Goal: Transaction & Acquisition: Purchase product/service

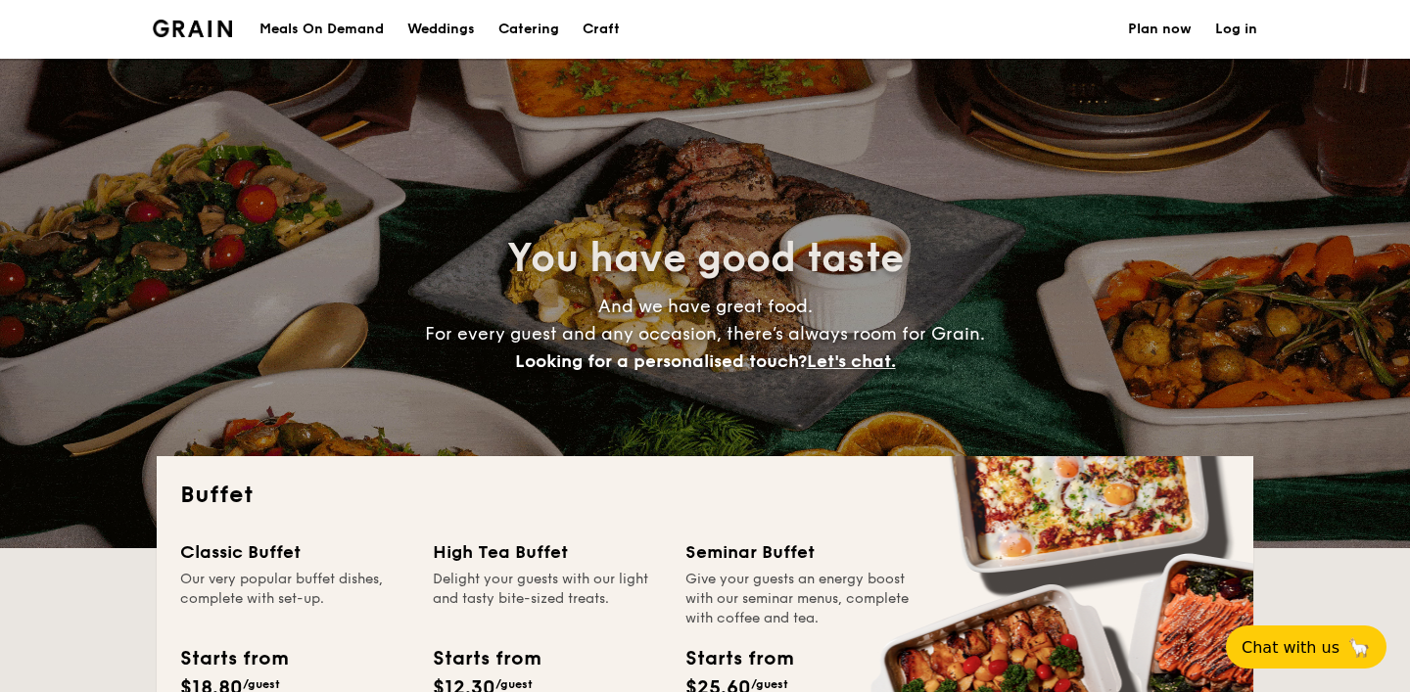
select select
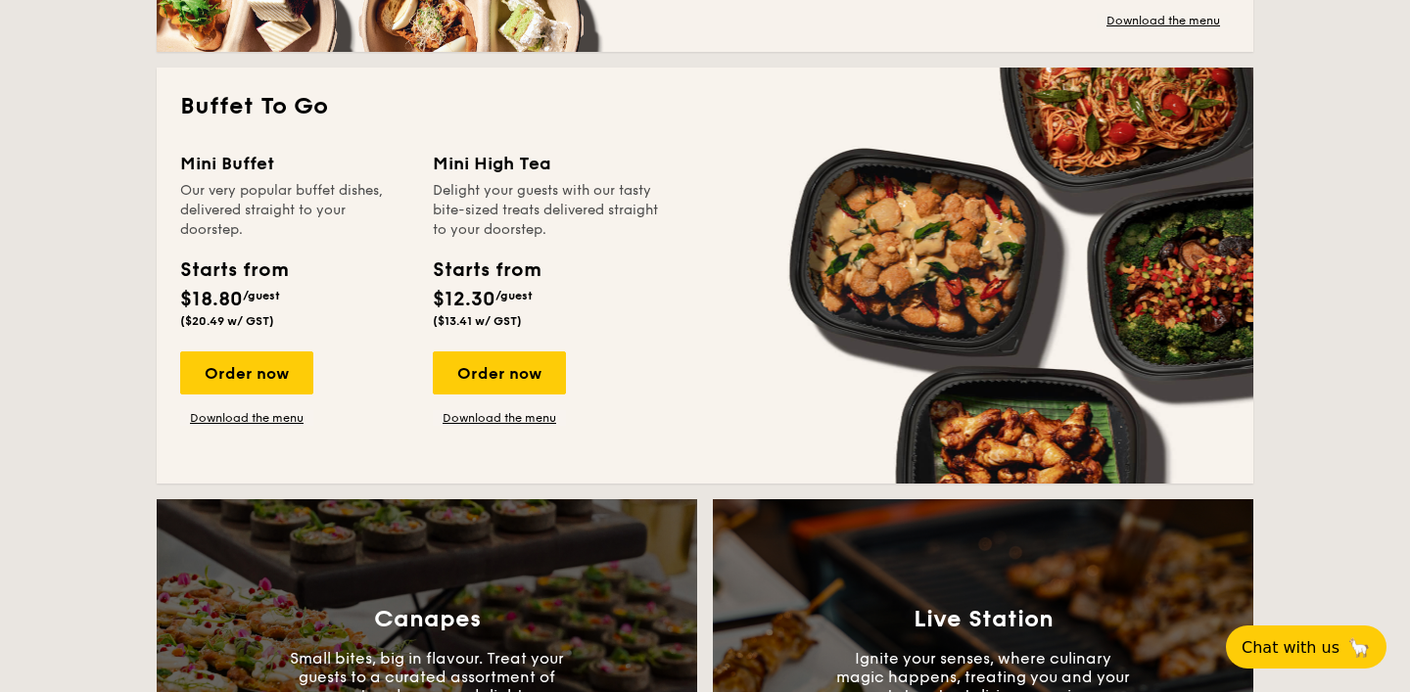
scroll to position [1260, 0]
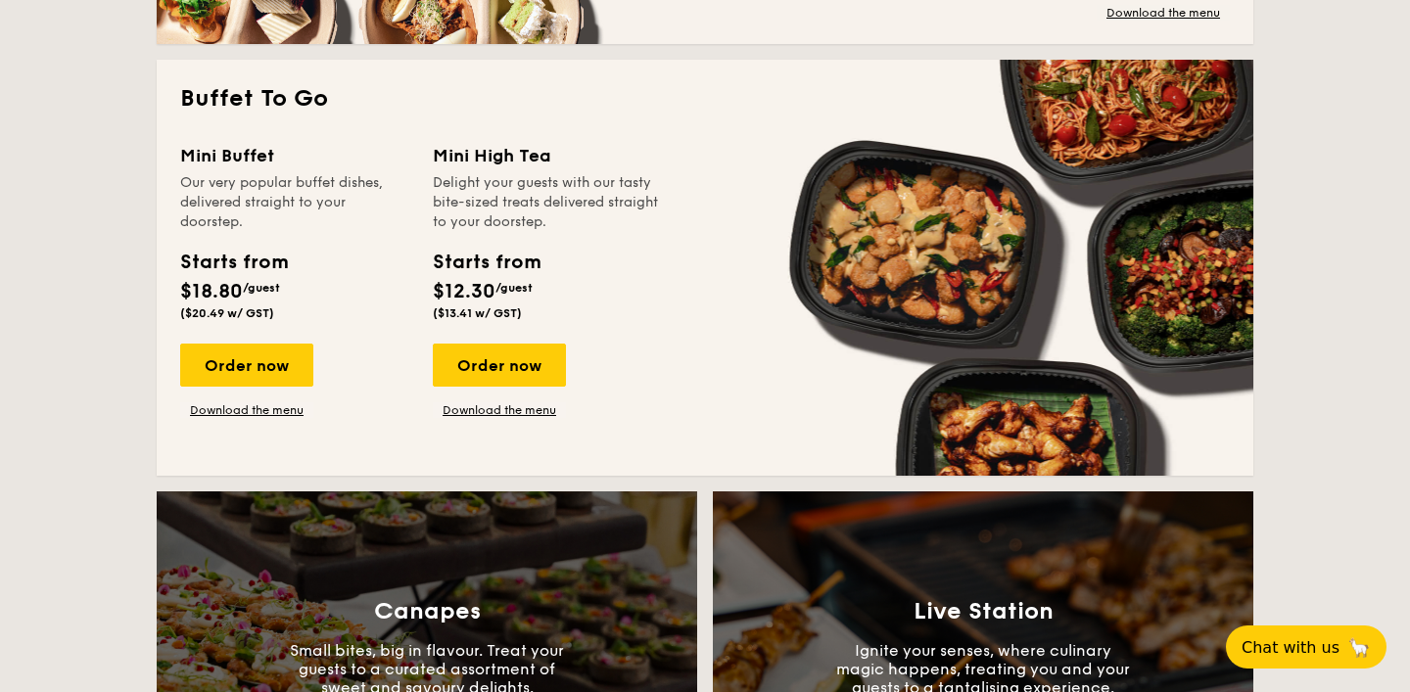
click at [239, 295] on span "$18.80" at bounding box center [211, 291] width 63 height 23
click at [313, 309] on div "Starts from $18.80 /guest ($20.49 w/ GST)" at bounding box center [294, 288] width 245 height 80
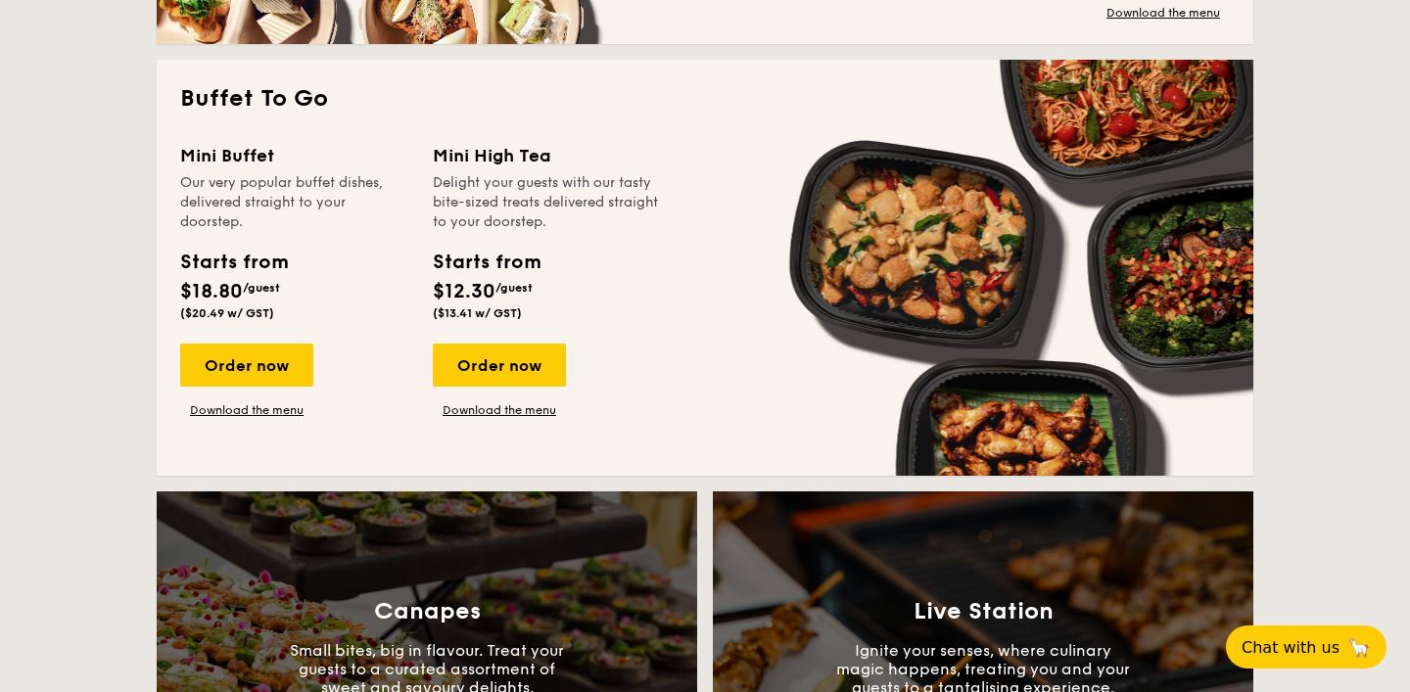
click at [313, 309] on div "Starts from $18.80 /guest ($20.49 w/ GST)" at bounding box center [294, 288] width 245 height 80
click at [352, 312] on div "Starts from $18.80 /guest ($20.49 w/ GST)" at bounding box center [294, 288] width 245 height 80
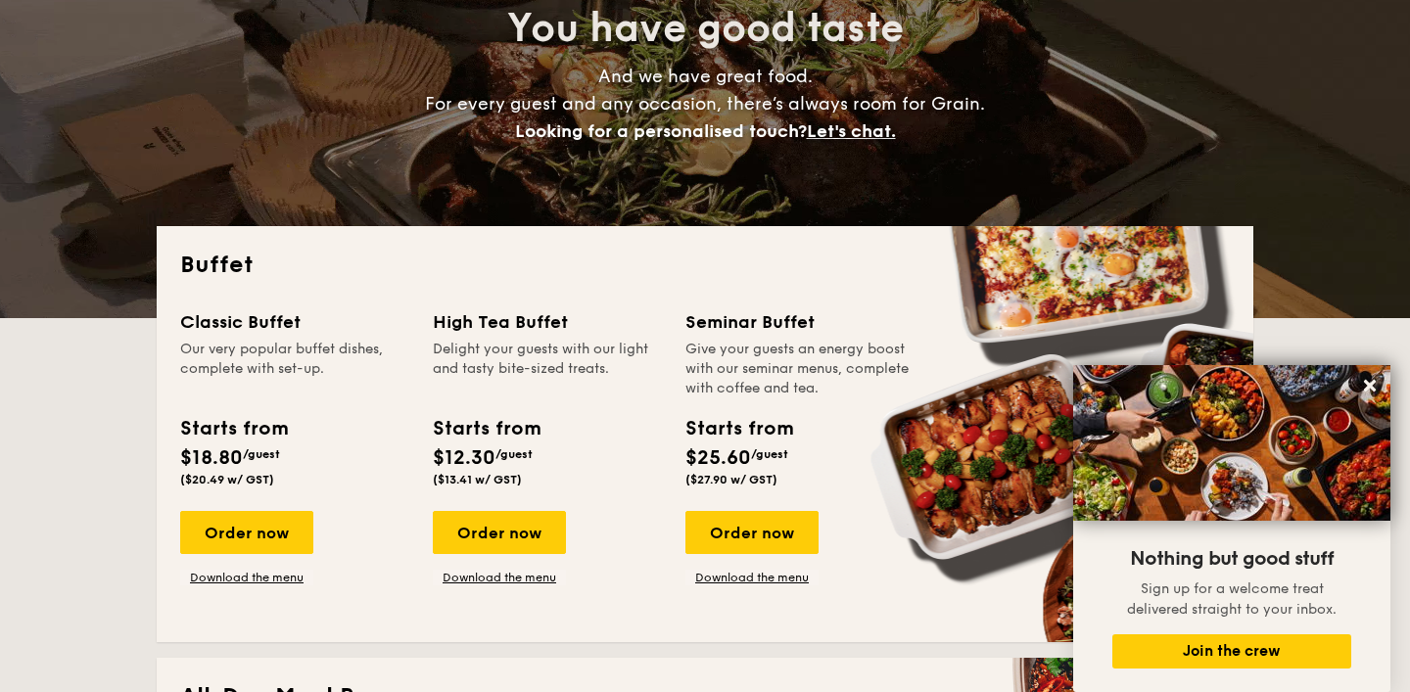
scroll to position [0, 0]
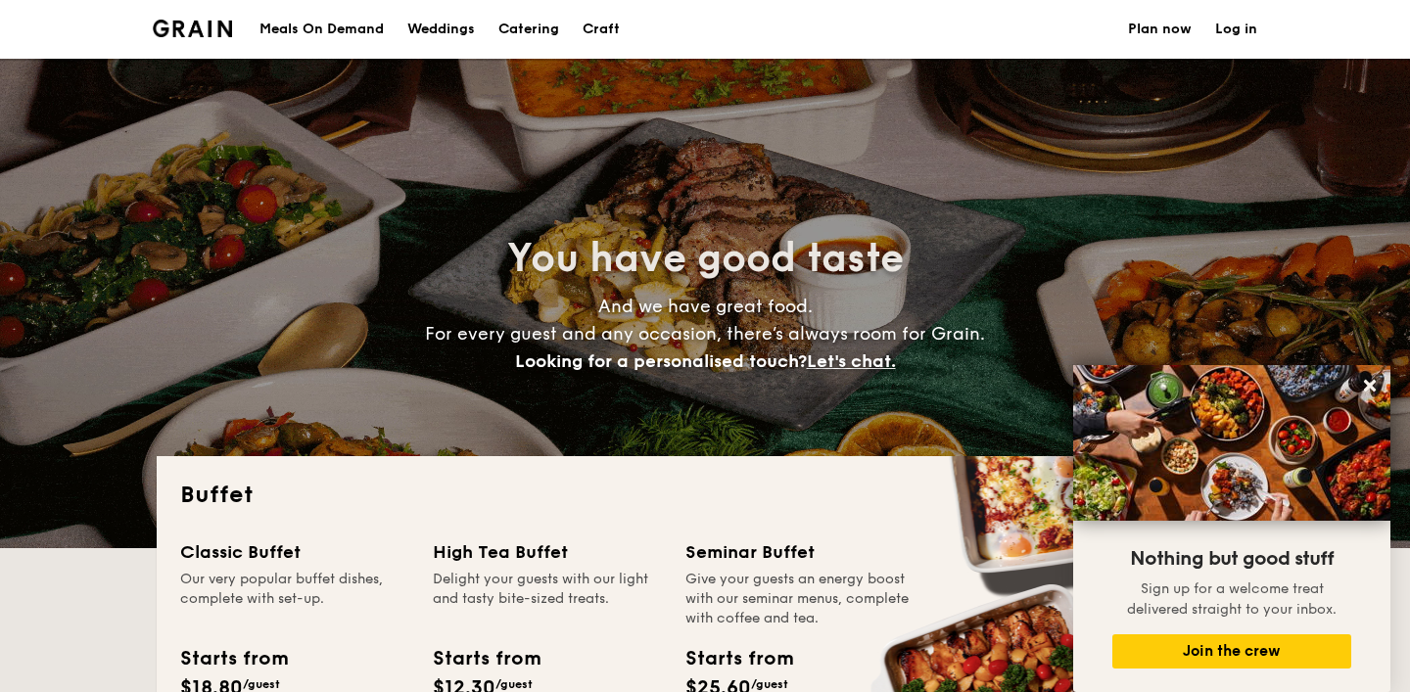
click at [531, 30] on h1 "Catering" at bounding box center [528, 29] width 61 height 59
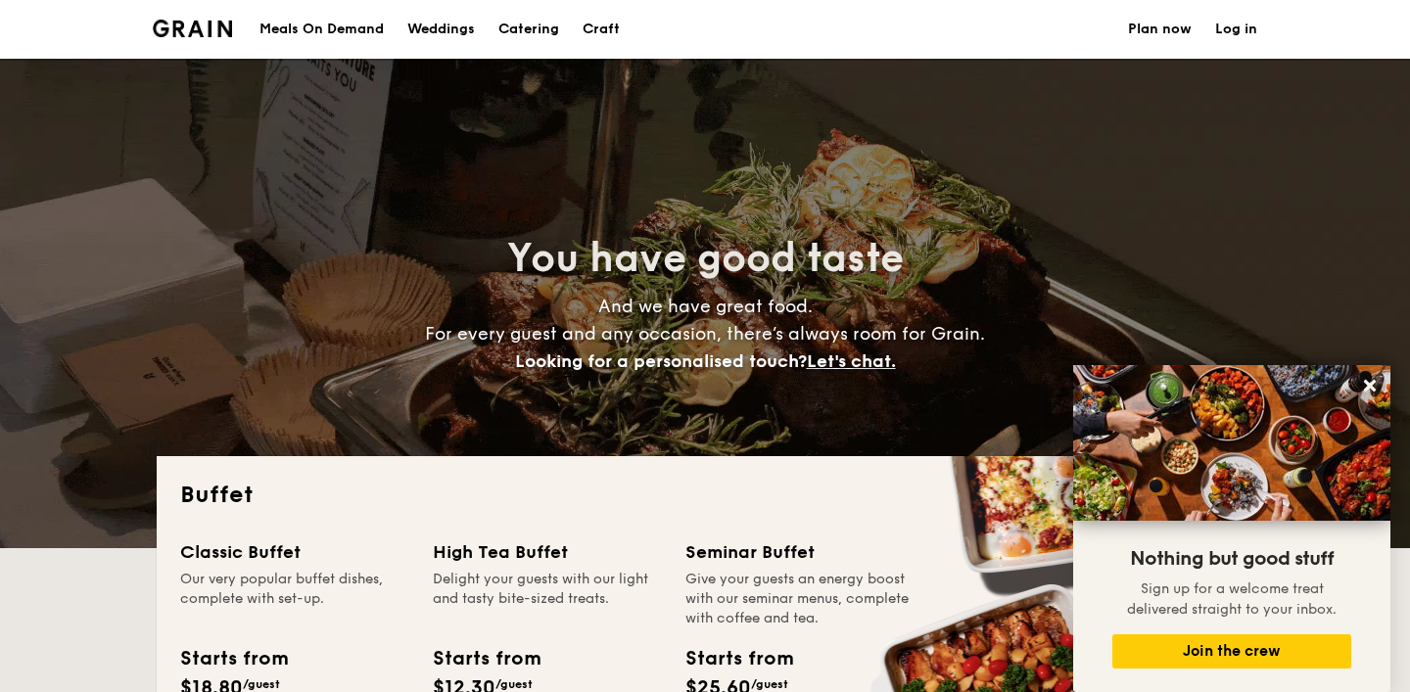
click at [522, 37] on h1 "Catering" at bounding box center [528, 29] width 61 height 59
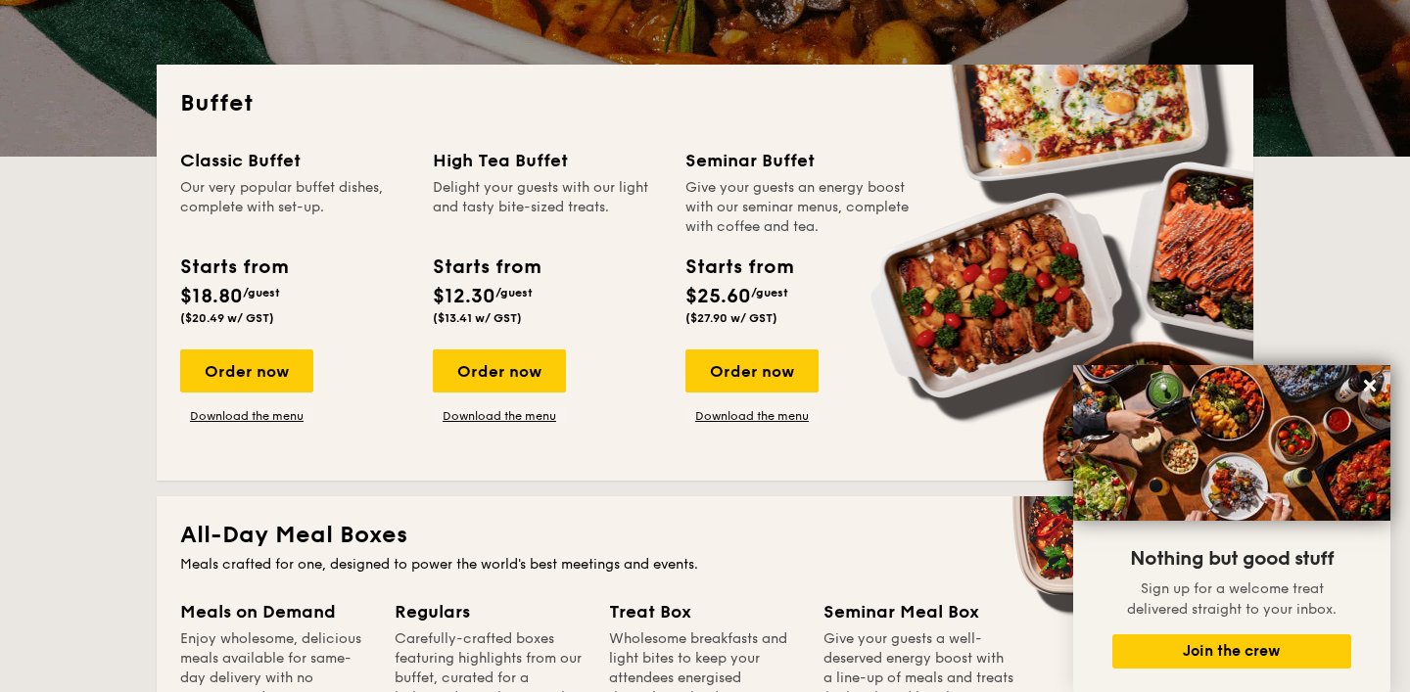
scroll to position [397, 0]
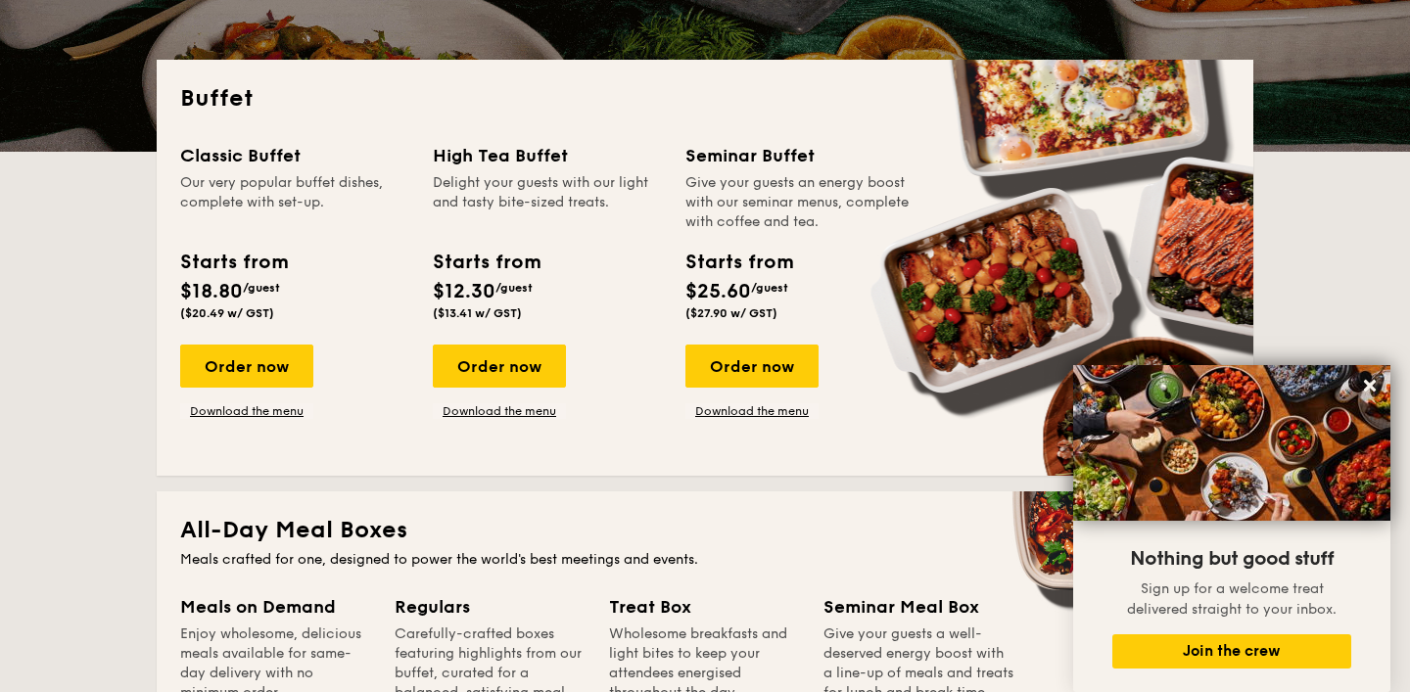
click at [545, 166] on div "High Tea Buffet" at bounding box center [547, 155] width 229 height 27
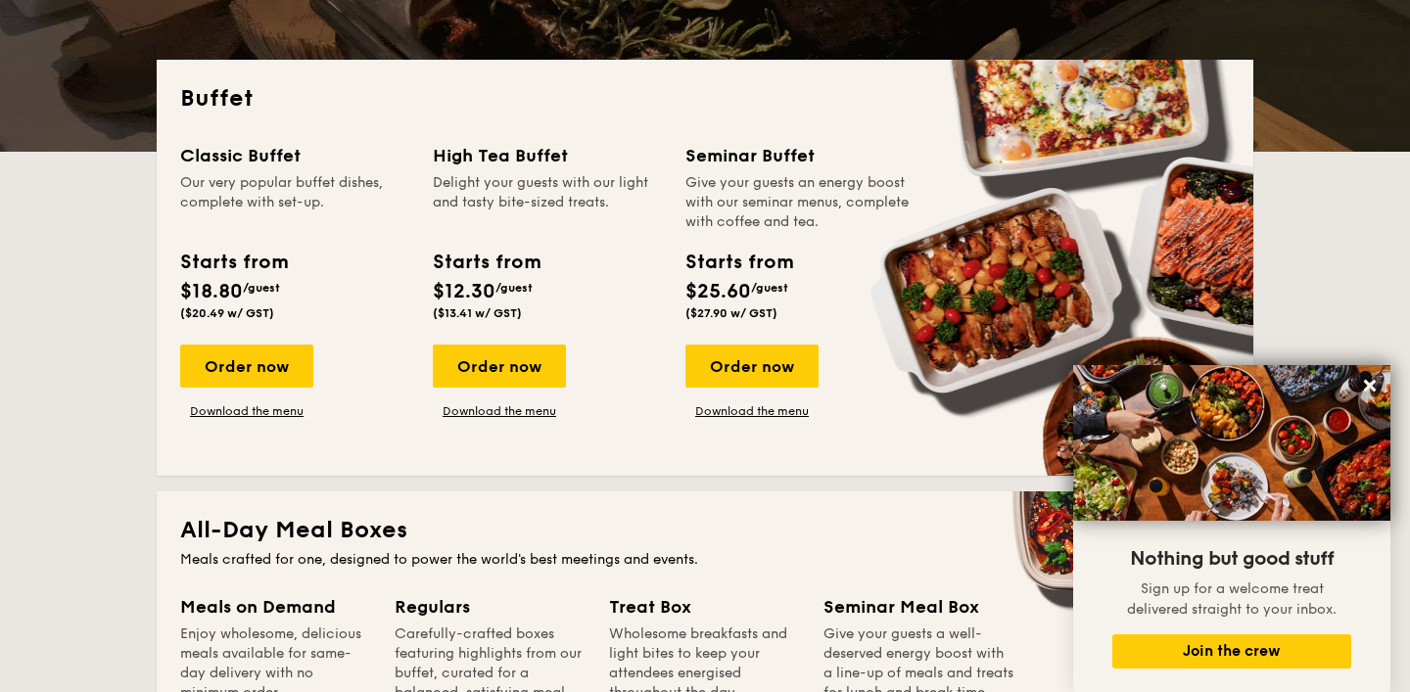
click at [545, 166] on div "High Tea Buffet" at bounding box center [547, 155] width 229 height 27
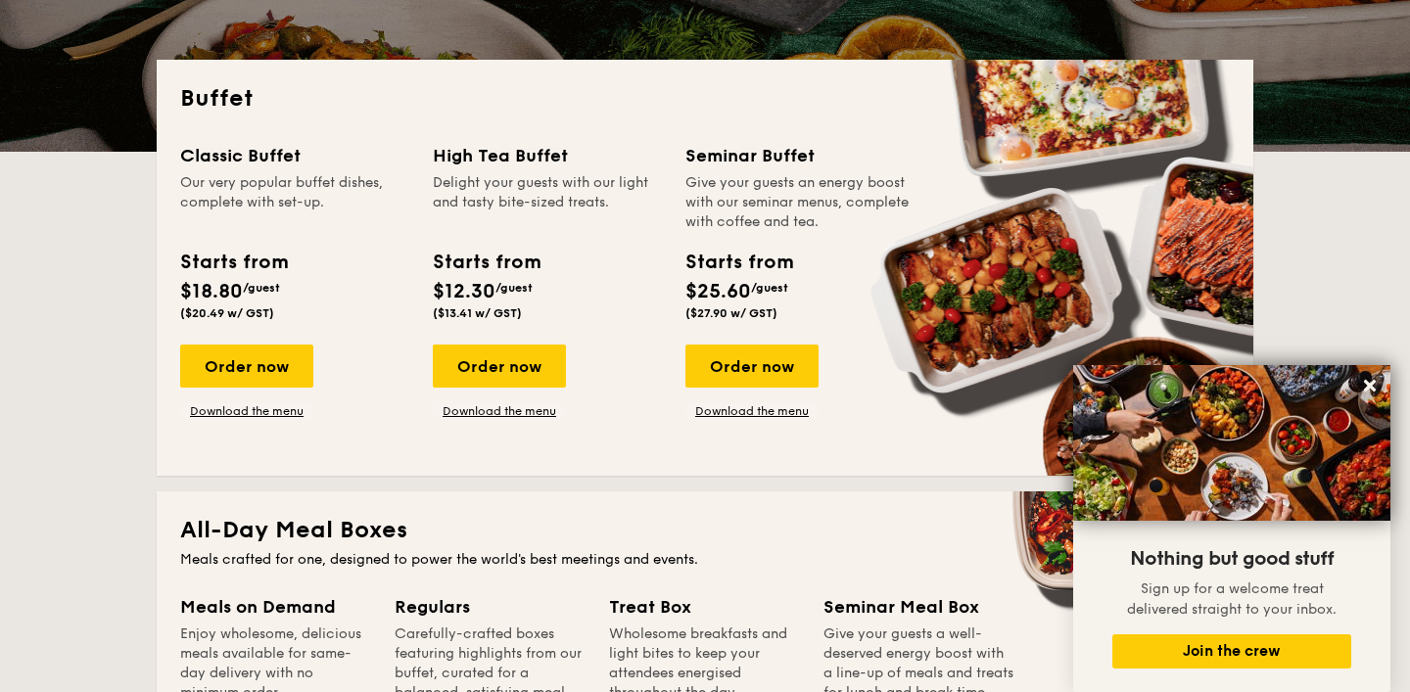
click at [545, 166] on div "High Tea Buffet" at bounding box center [547, 155] width 229 height 27
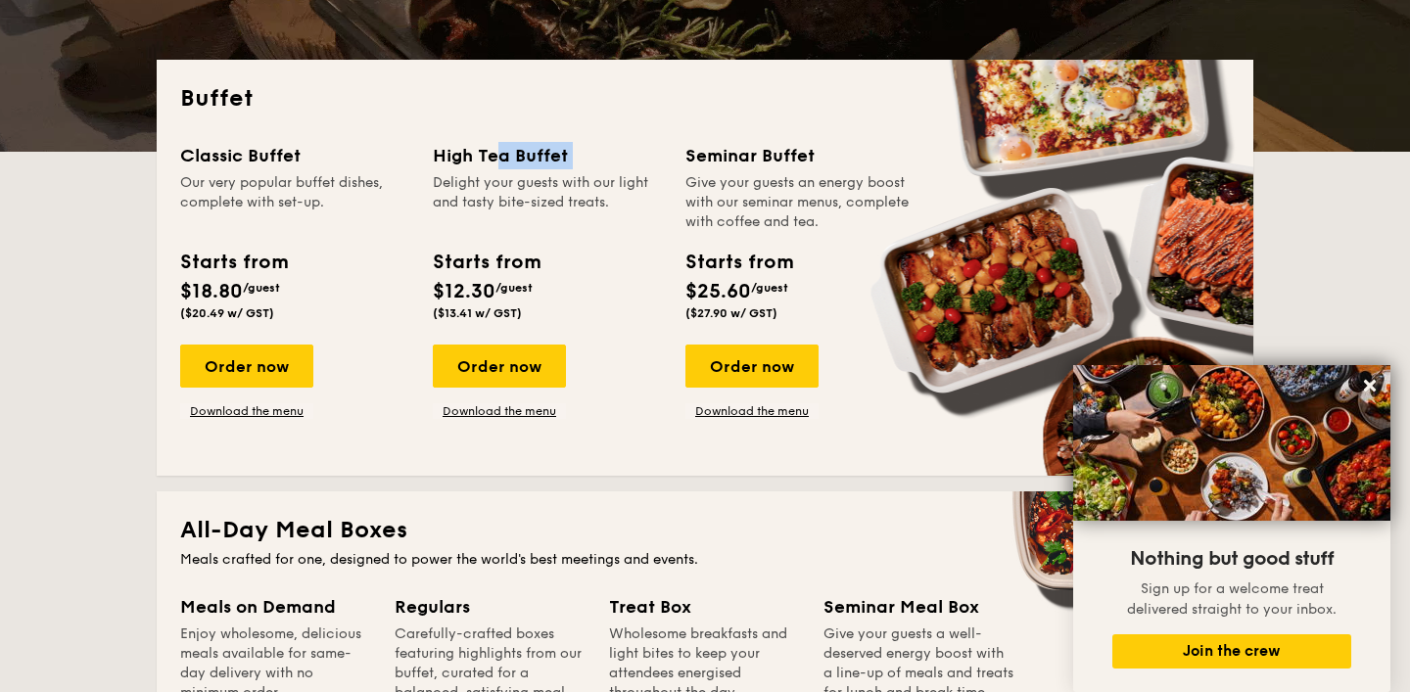
click at [550, 208] on div "Delight your guests with our light and tasty bite-sized treats." at bounding box center [547, 202] width 229 height 59
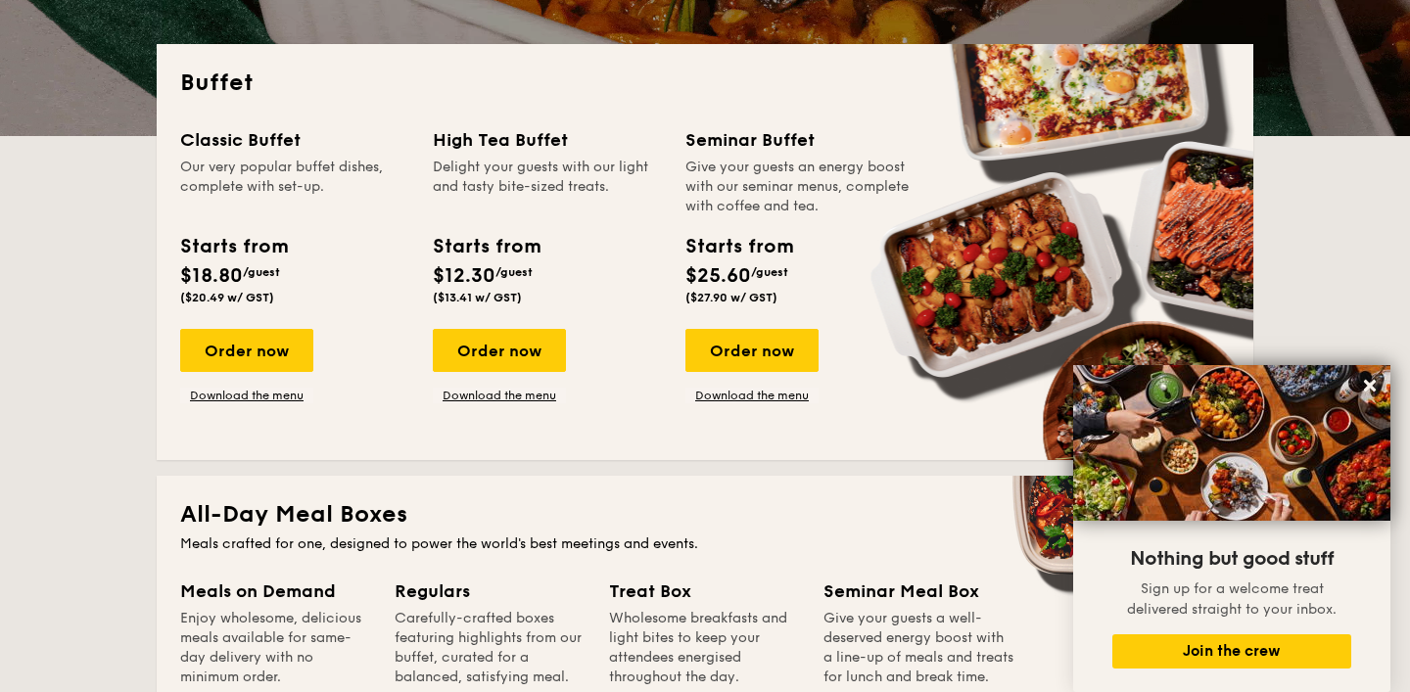
scroll to position [304, 0]
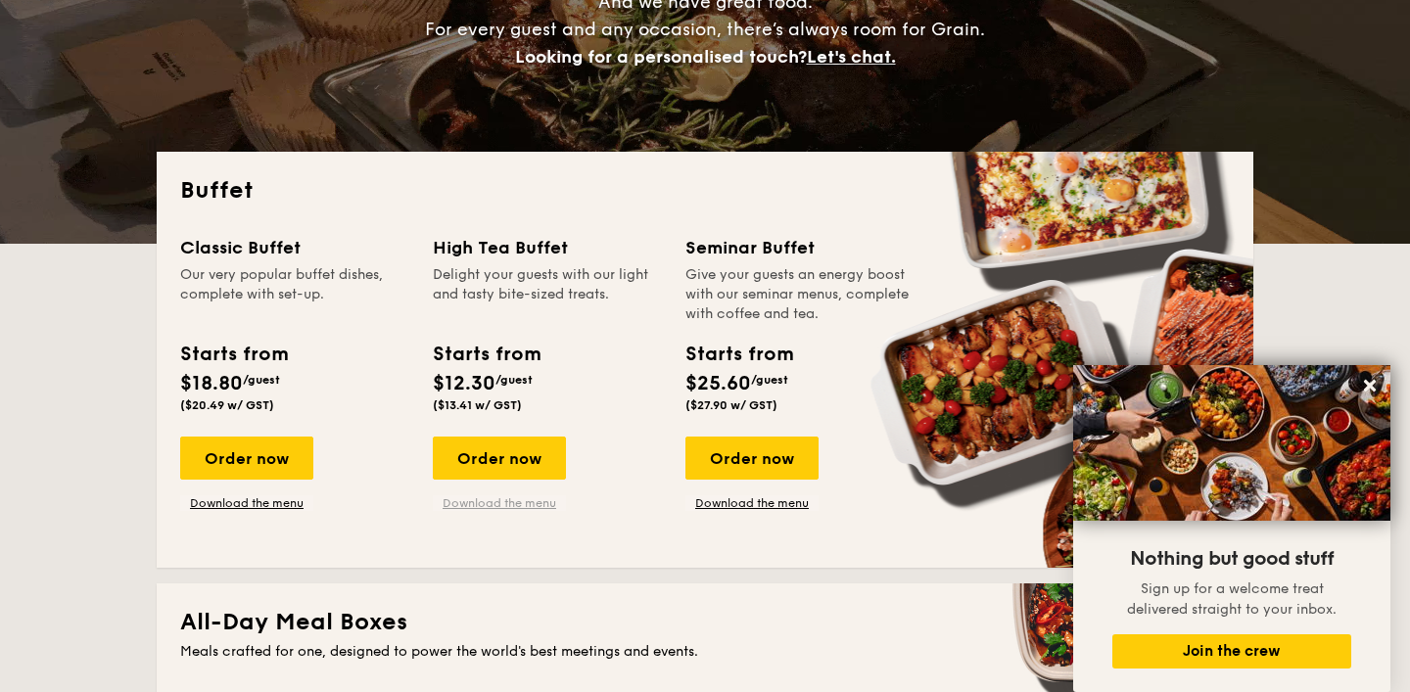
click at [517, 504] on link "Download the menu" at bounding box center [499, 503] width 133 height 16
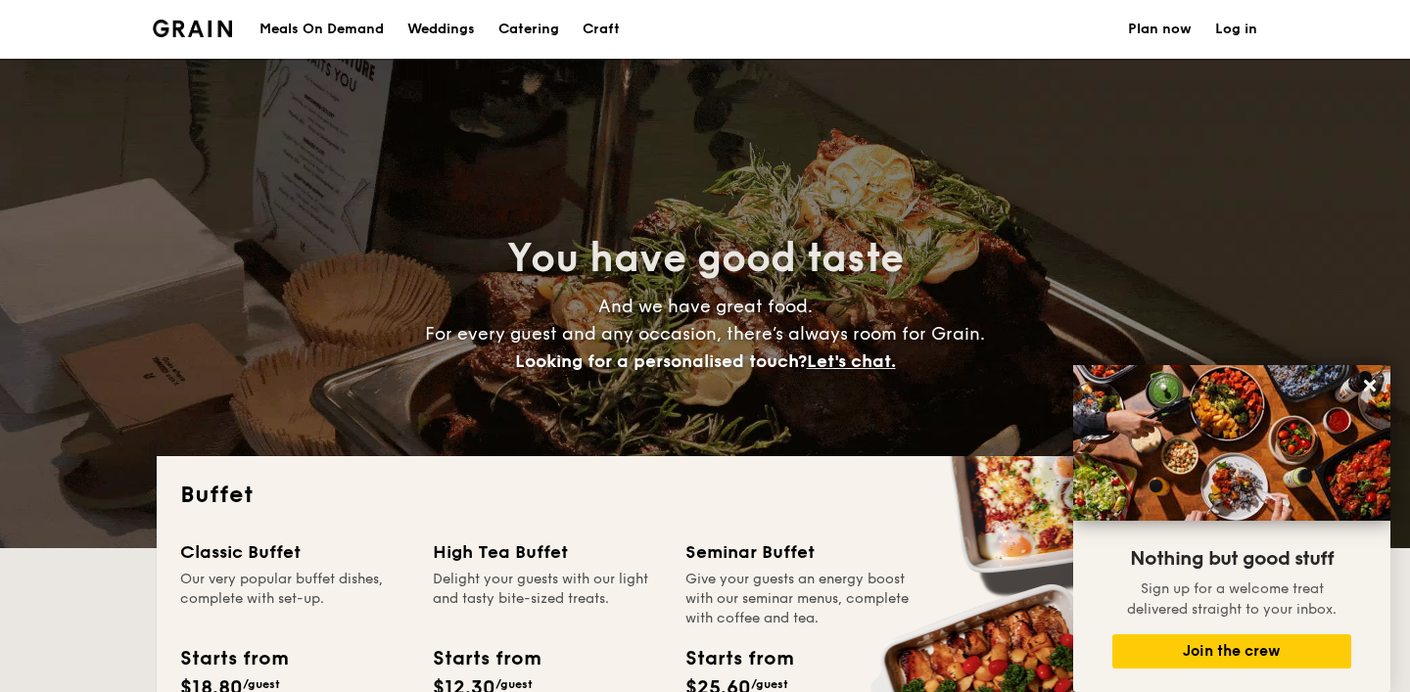
click at [519, 32] on h1 "Catering" at bounding box center [528, 29] width 61 height 59
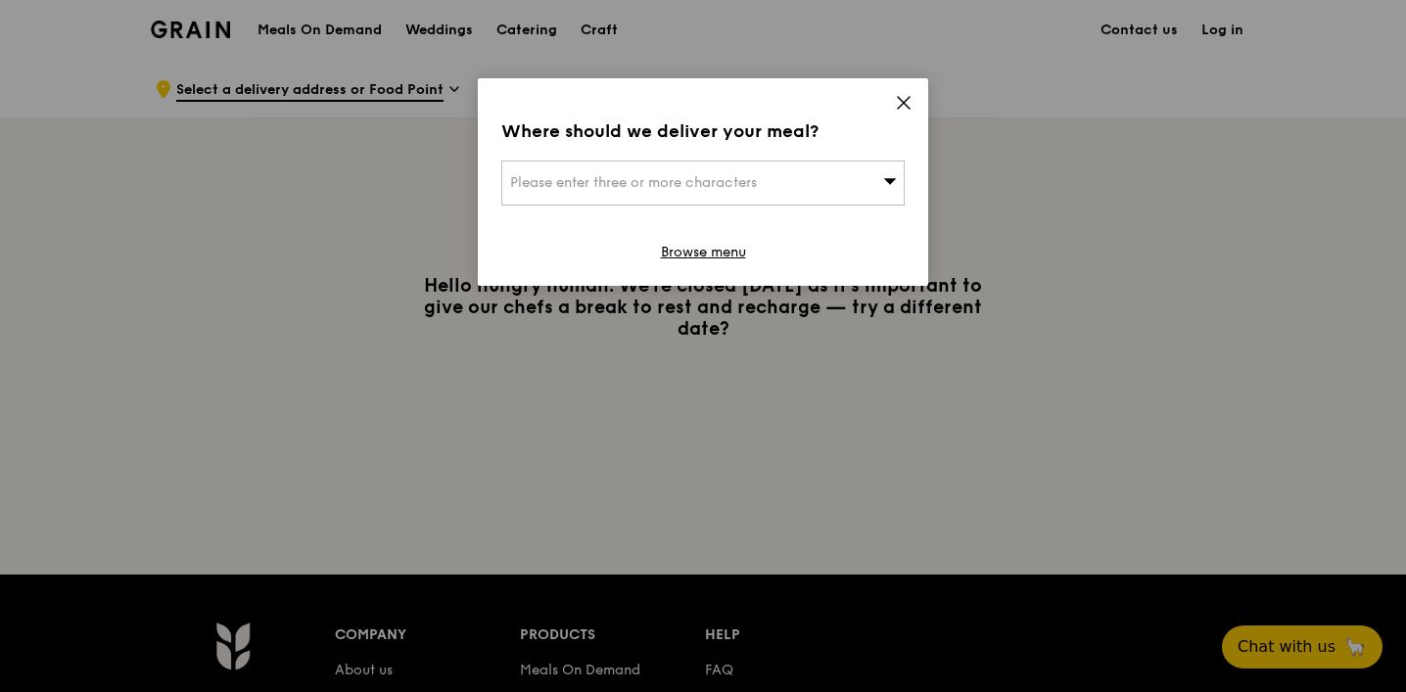
click at [902, 106] on icon at bounding box center [904, 103] width 18 height 18
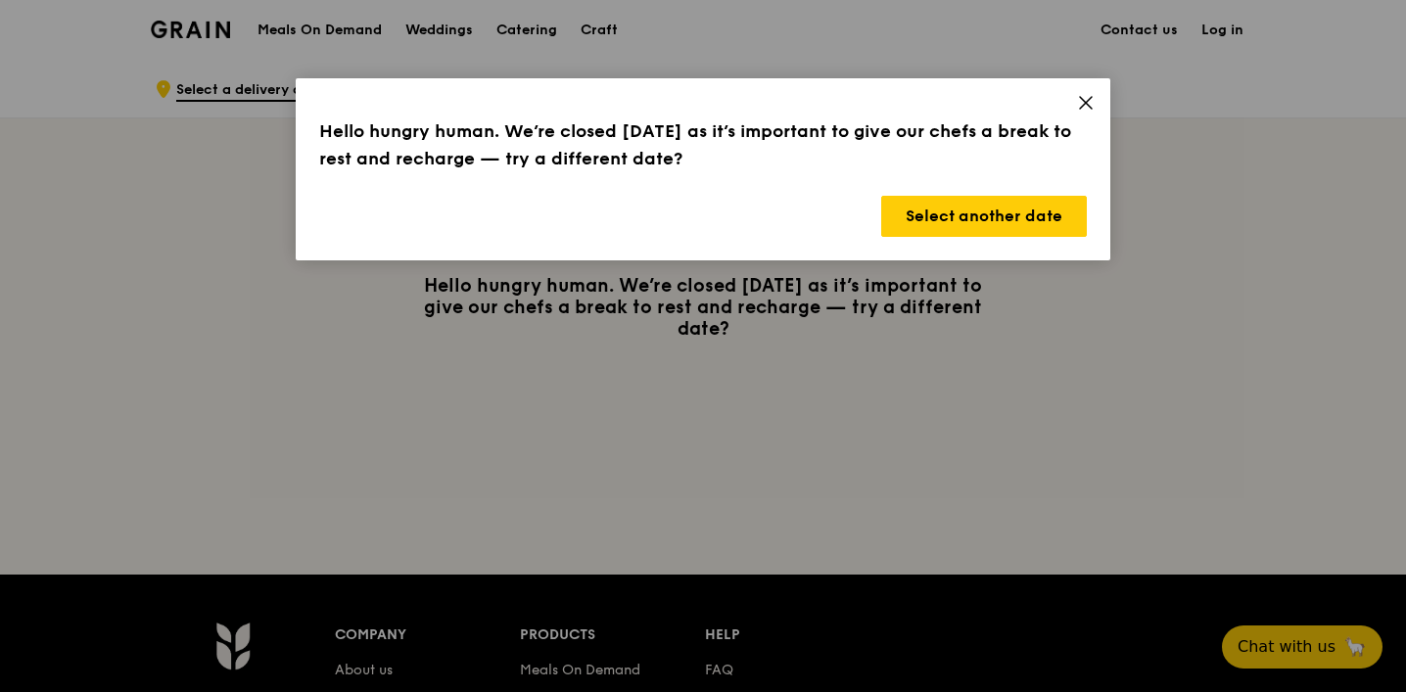
click at [1100, 101] on div "Hello hungry human. We’re closed today as it’s important to give our chefs a br…" at bounding box center [703, 169] width 815 height 182
click at [1086, 101] on icon at bounding box center [1086, 103] width 12 height 12
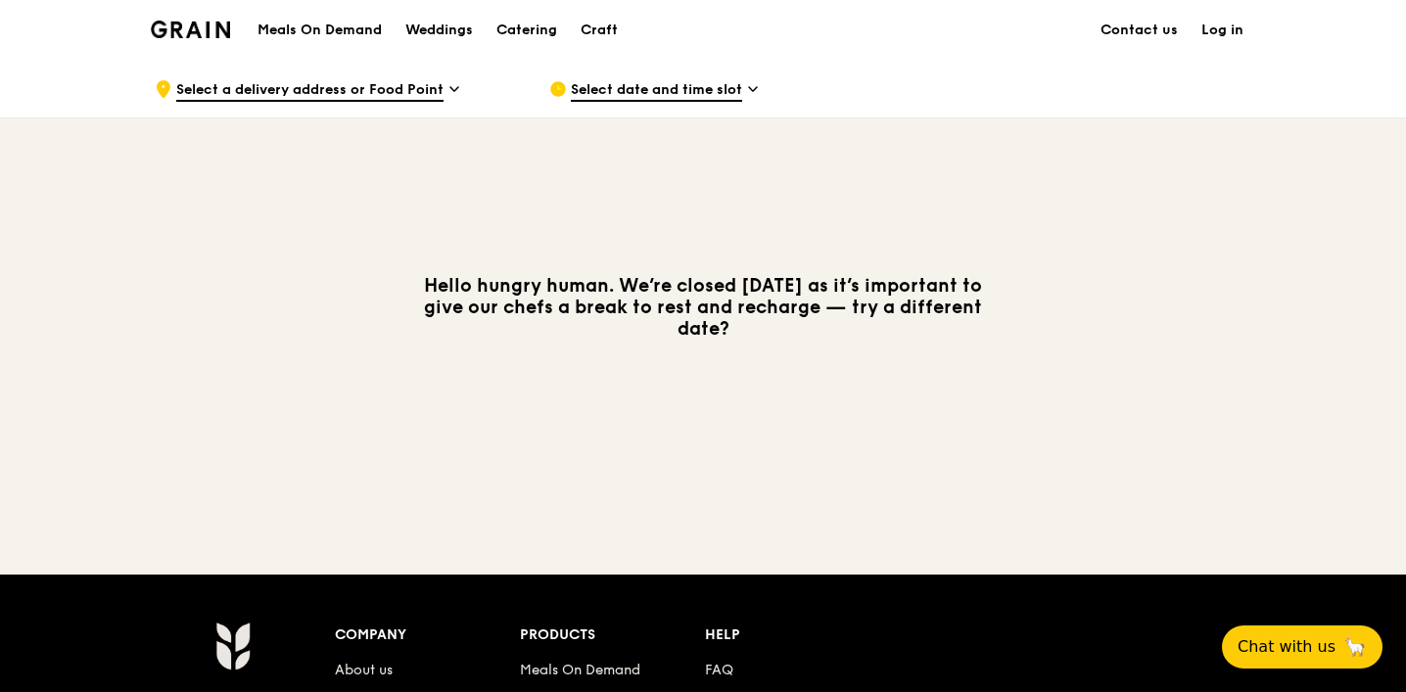
click at [313, 32] on h1 "Meals On Demand" at bounding box center [319, 31] width 124 height 20
click at [350, 18] on div "Meals On Demand Weddings Catering Craft" at bounding box center [438, 30] width 384 height 60
click at [350, 25] on h1 "Meals On Demand" at bounding box center [319, 31] width 124 height 20
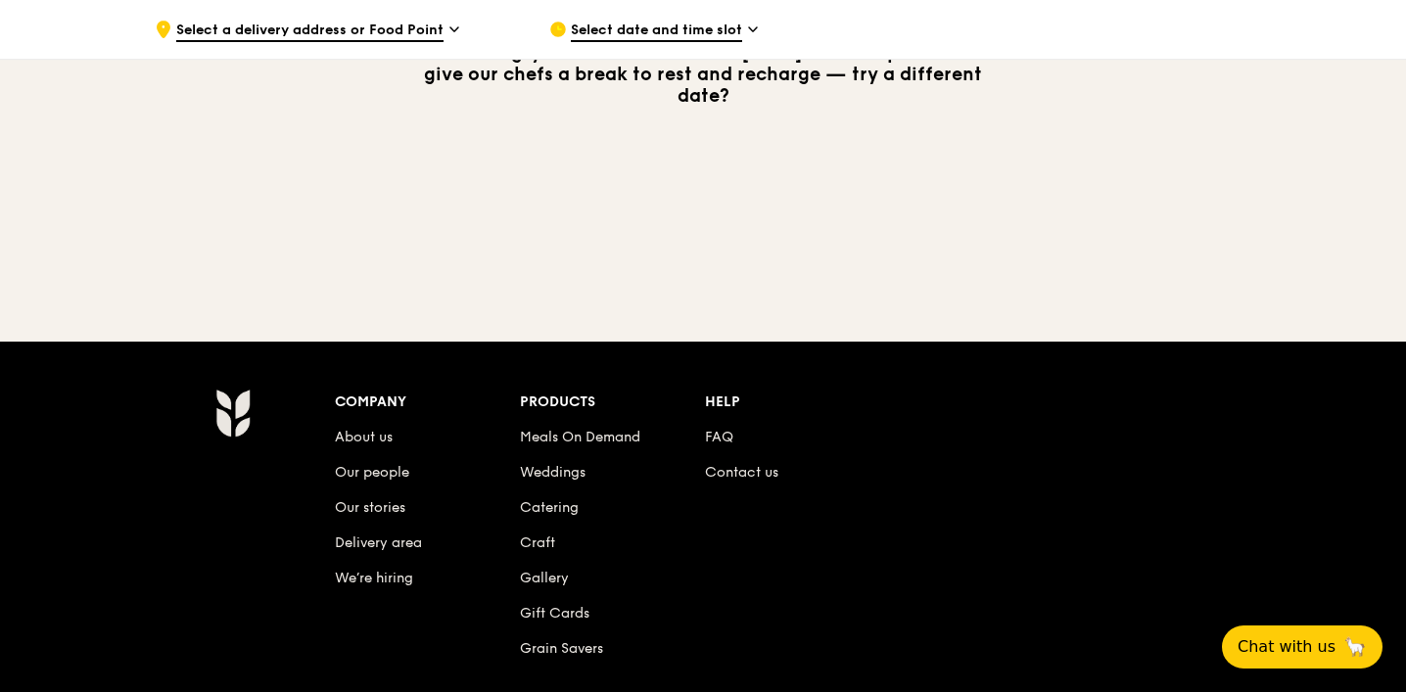
scroll to position [460, 0]
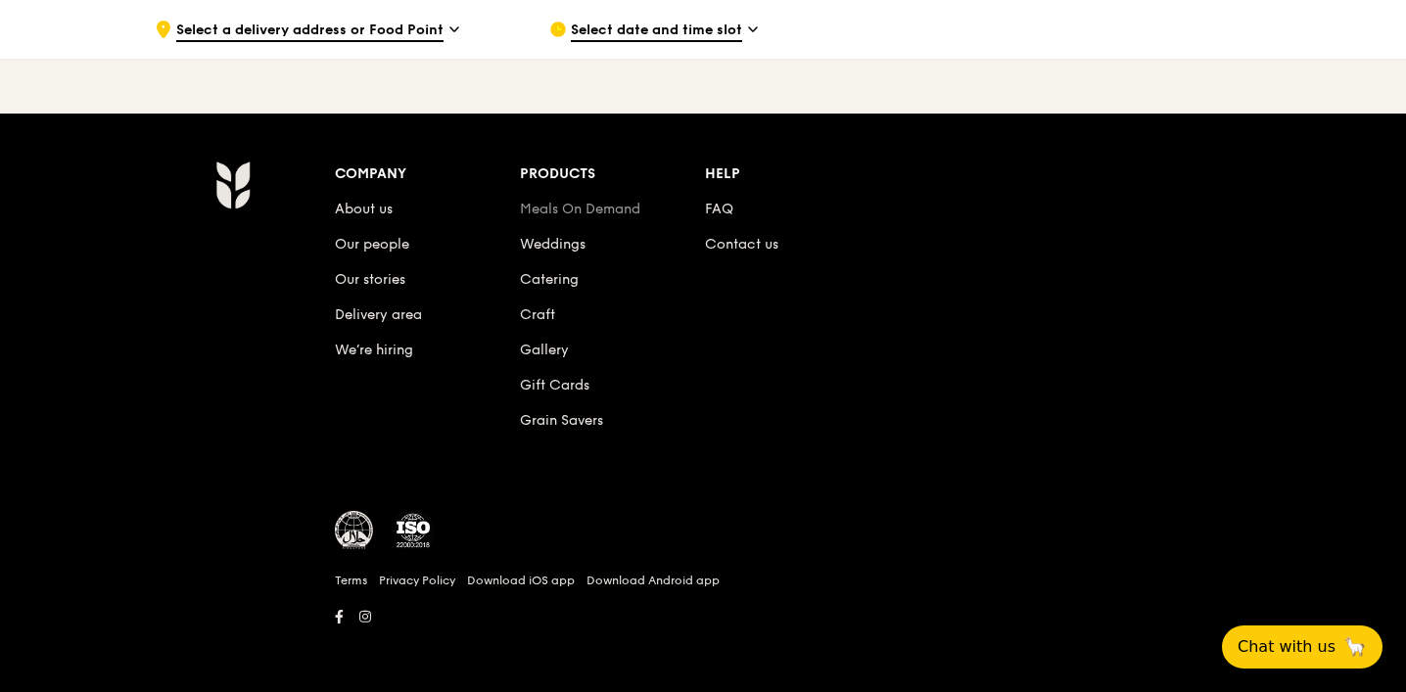
click at [578, 208] on link "Meals On Demand" at bounding box center [580, 209] width 120 height 17
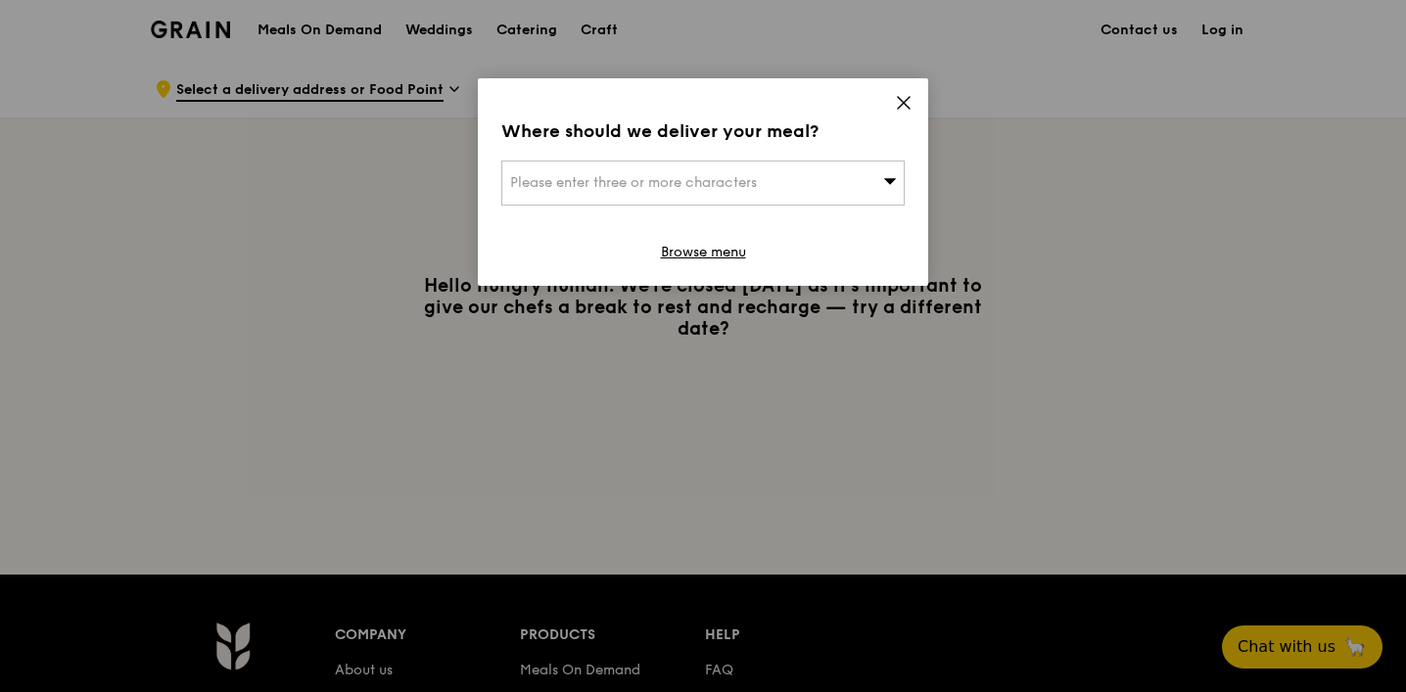
click at [900, 106] on icon at bounding box center [904, 103] width 12 height 12
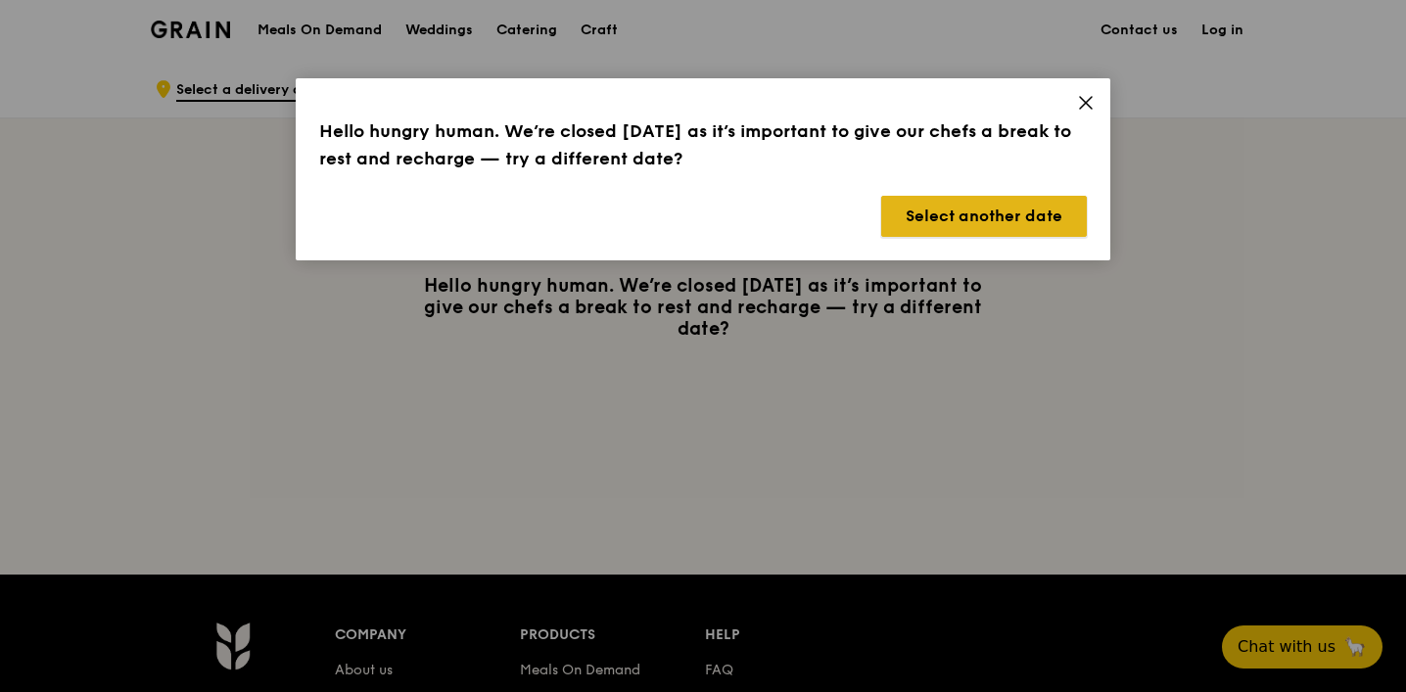
click at [1007, 213] on button "Select another date" at bounding box center [984, 216] width 206 height 41
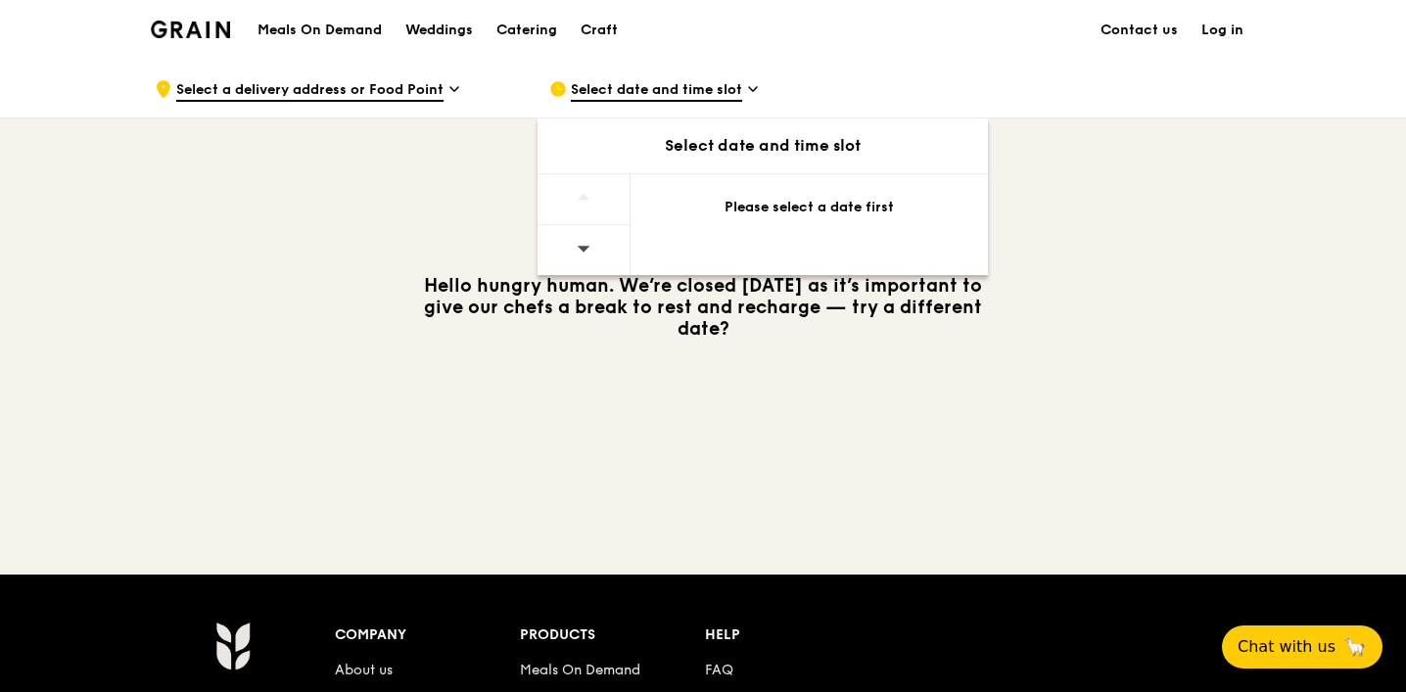
click at [600, 247] on div at bounding box center [584, 250] width 93 height 50
click at [733, 93] on span "Select date and time slot" at bounding box center [656, 91] width 171 height 22
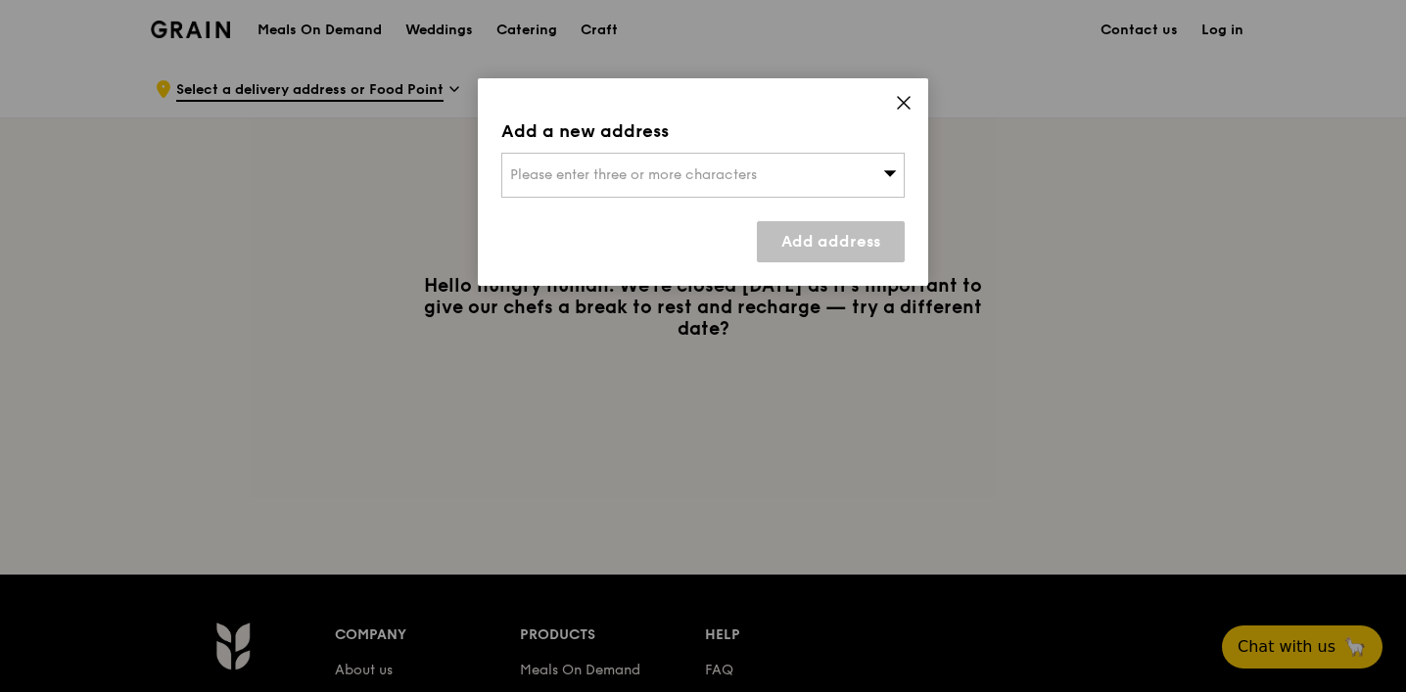
click at [752, 163] on div "Please enter three or more characters" at bounding box center [702, 175] width 403 height 45
type input "47 seraya"
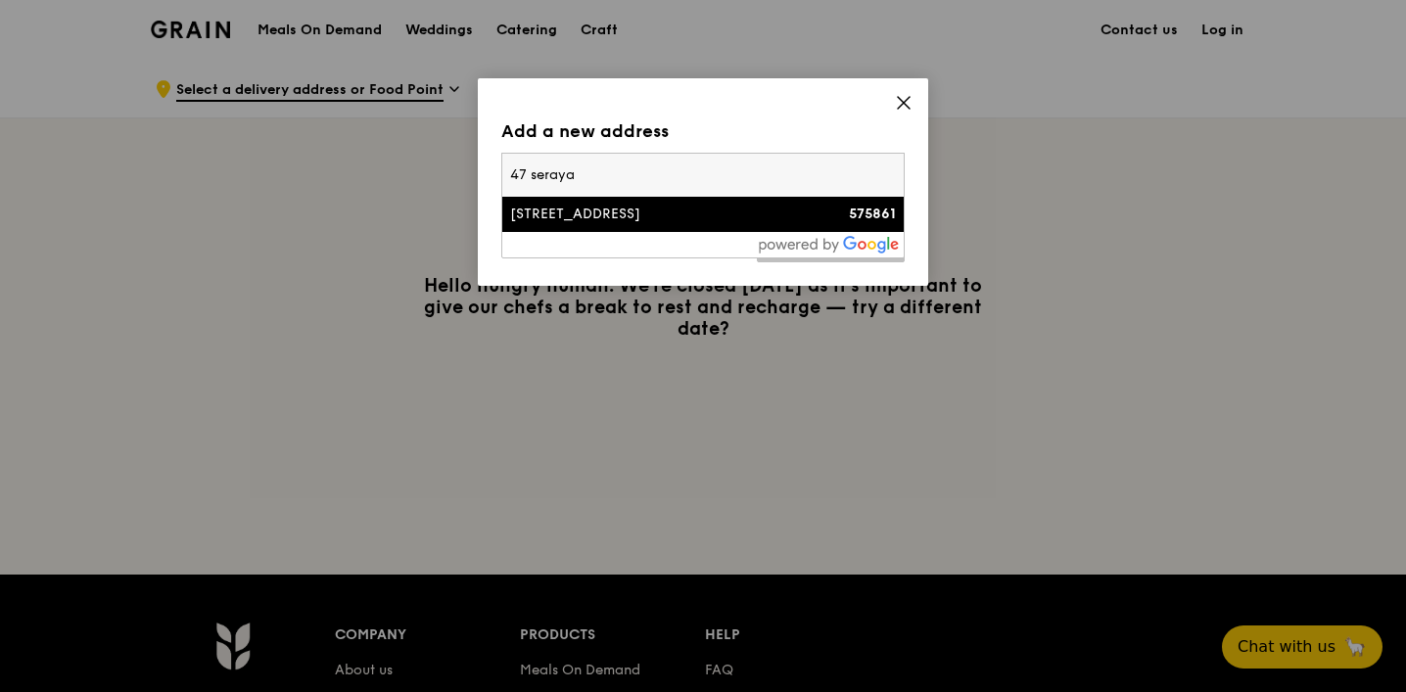
click at [656, 218] on div "[STREET_ADDRESS]" at bounding box center [655, 215] width 290 height 20
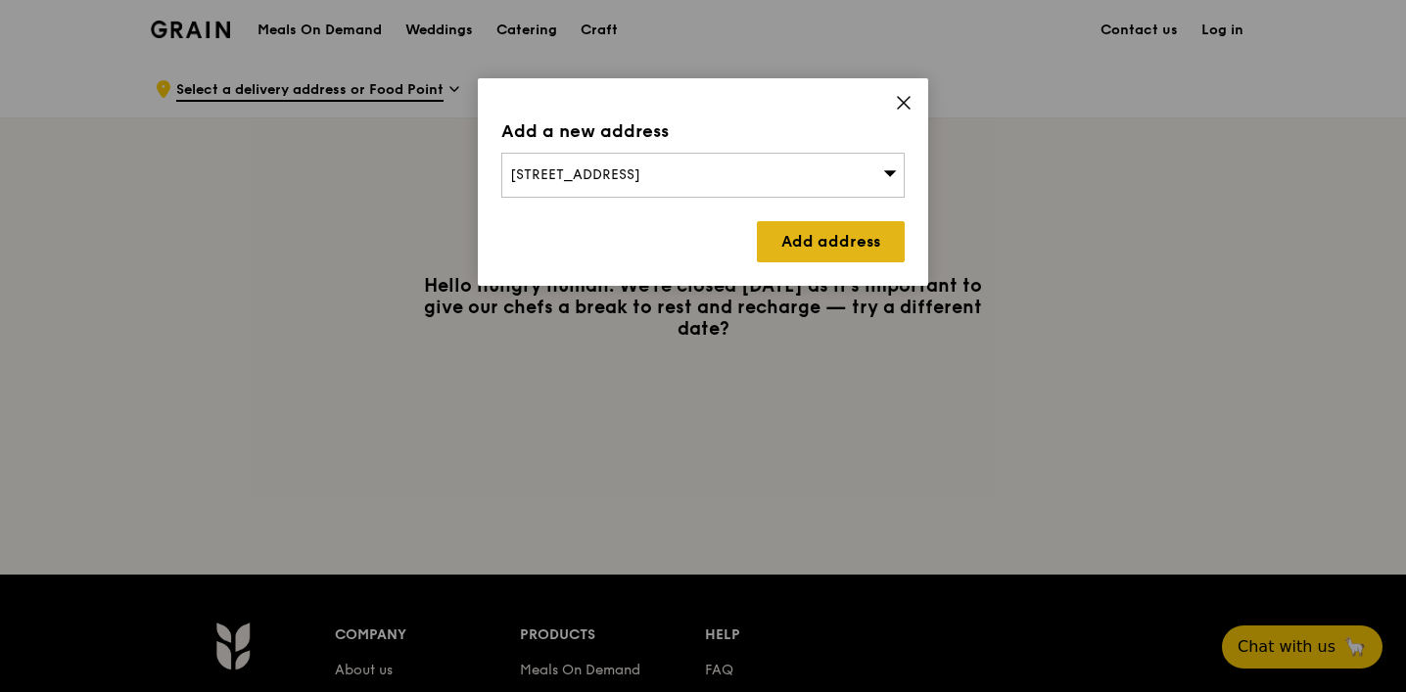
click at [853, 245] on link "Add address" at bounding box center [831, 241] width 148 height 41
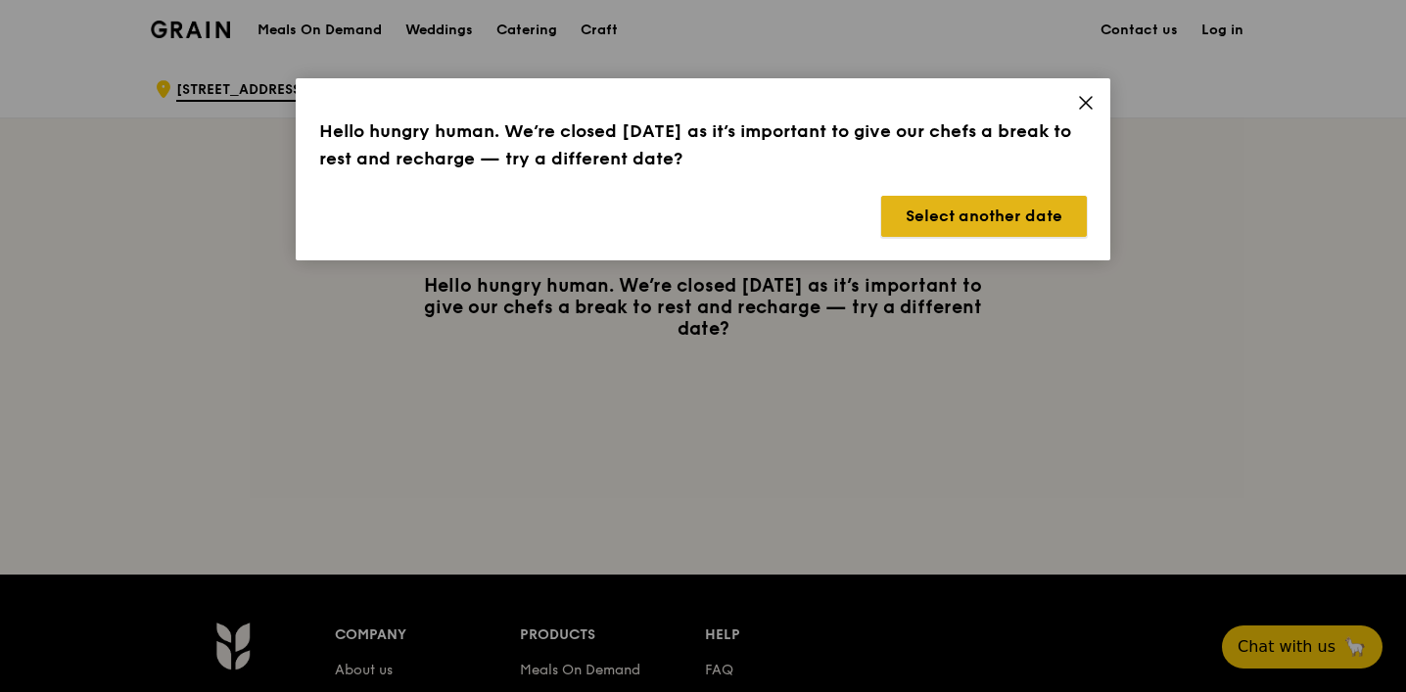
click at [1026, 216] on button "Select another date" at bounding box center [984, 216] width 206 height 41
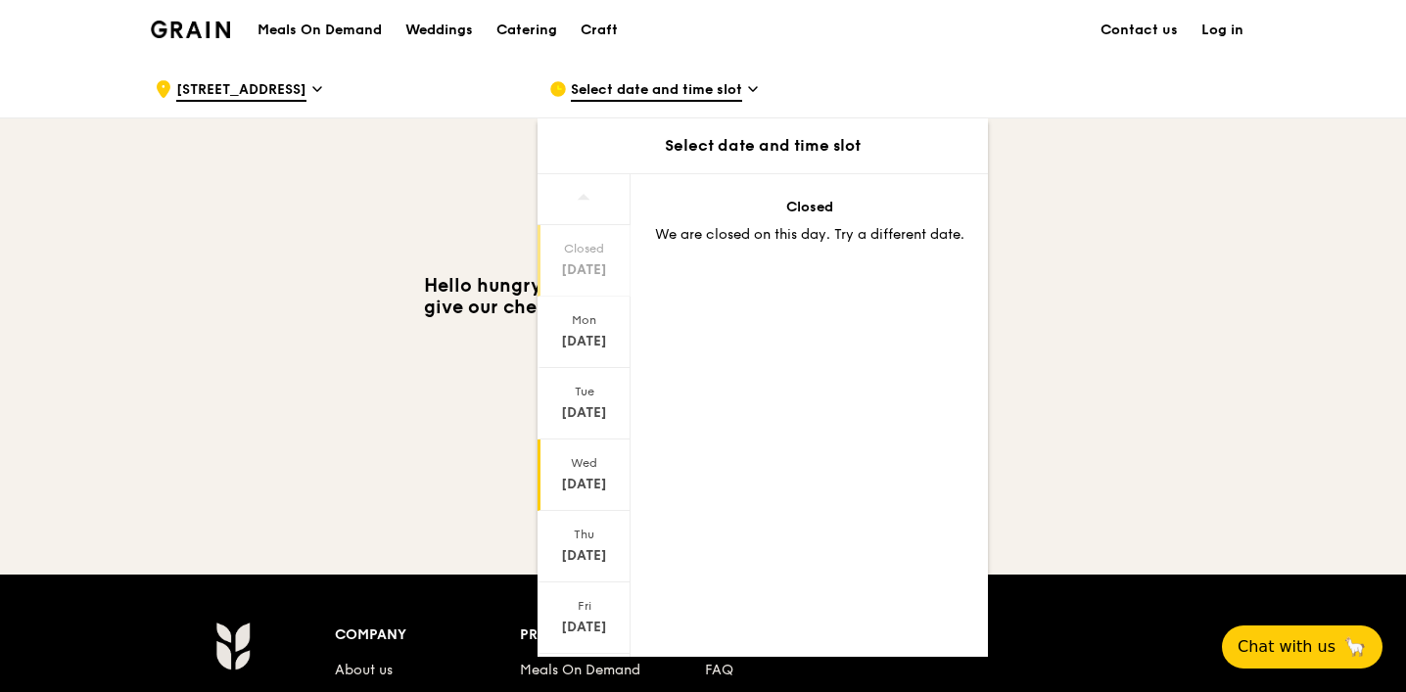
scroll to position [118, 0]
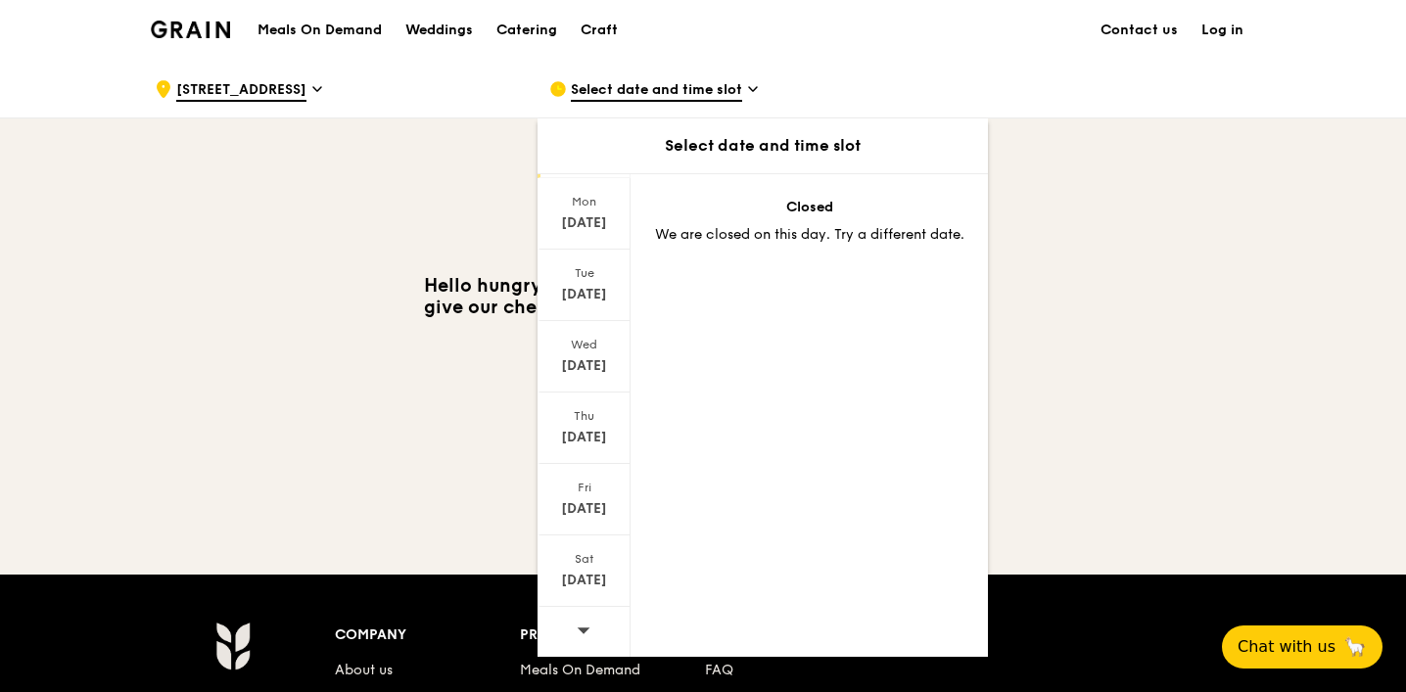
click at [582, 628] on icon at bounding box center [584, 631] width 13 height 6
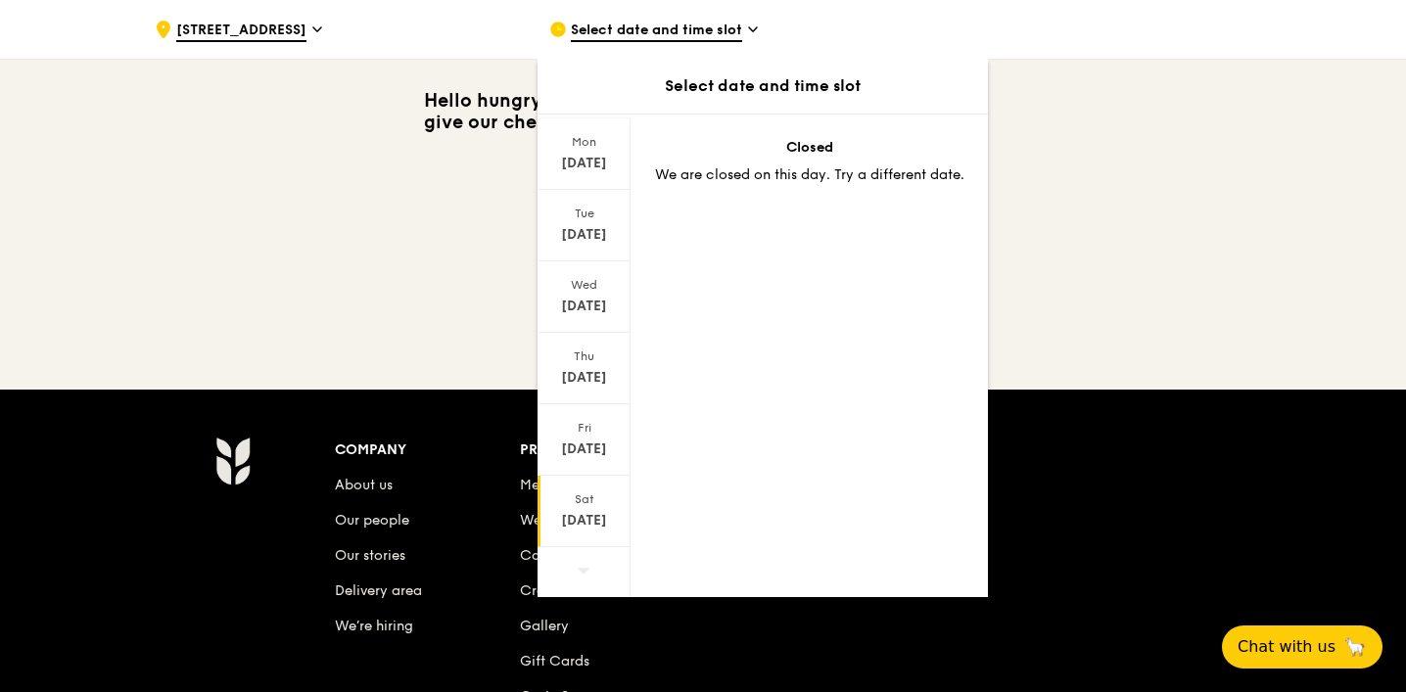
scroll to position [202, 0]
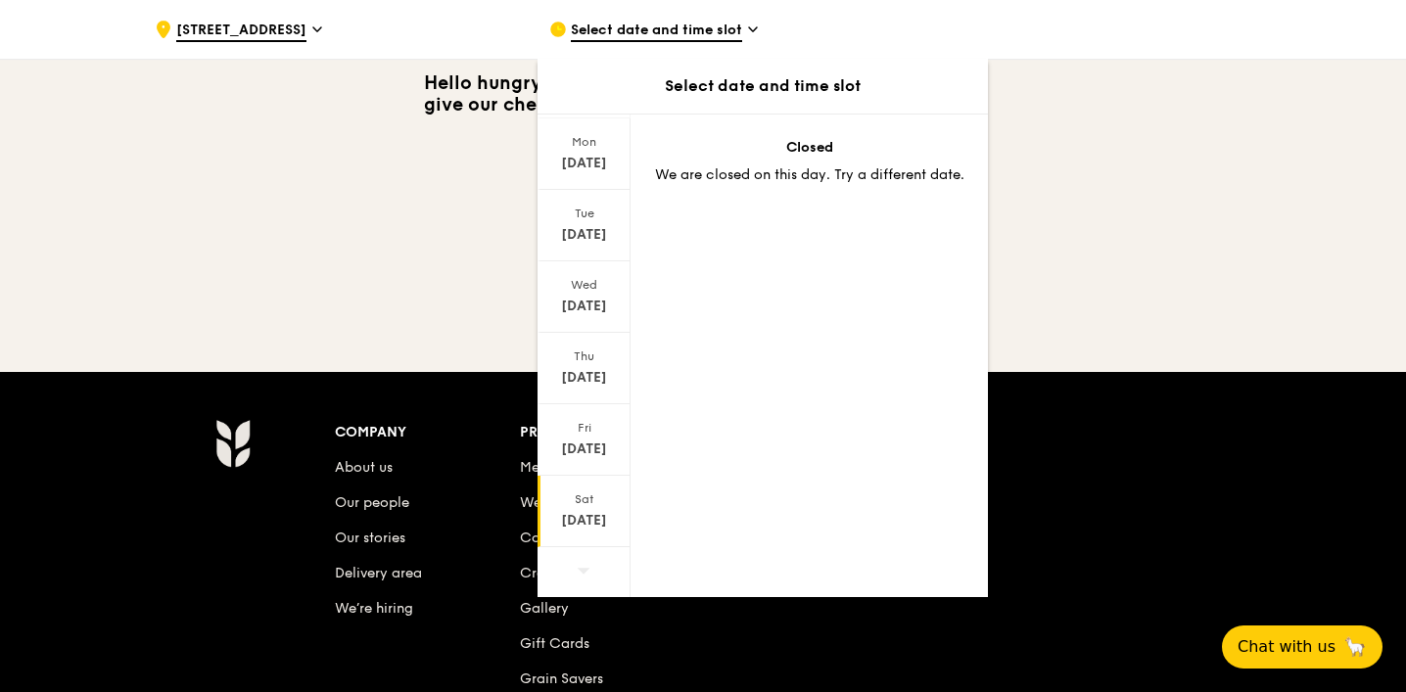
click at [579, 512] on div "[DATE]" at bounding box center [583, 521] width 87 height 20
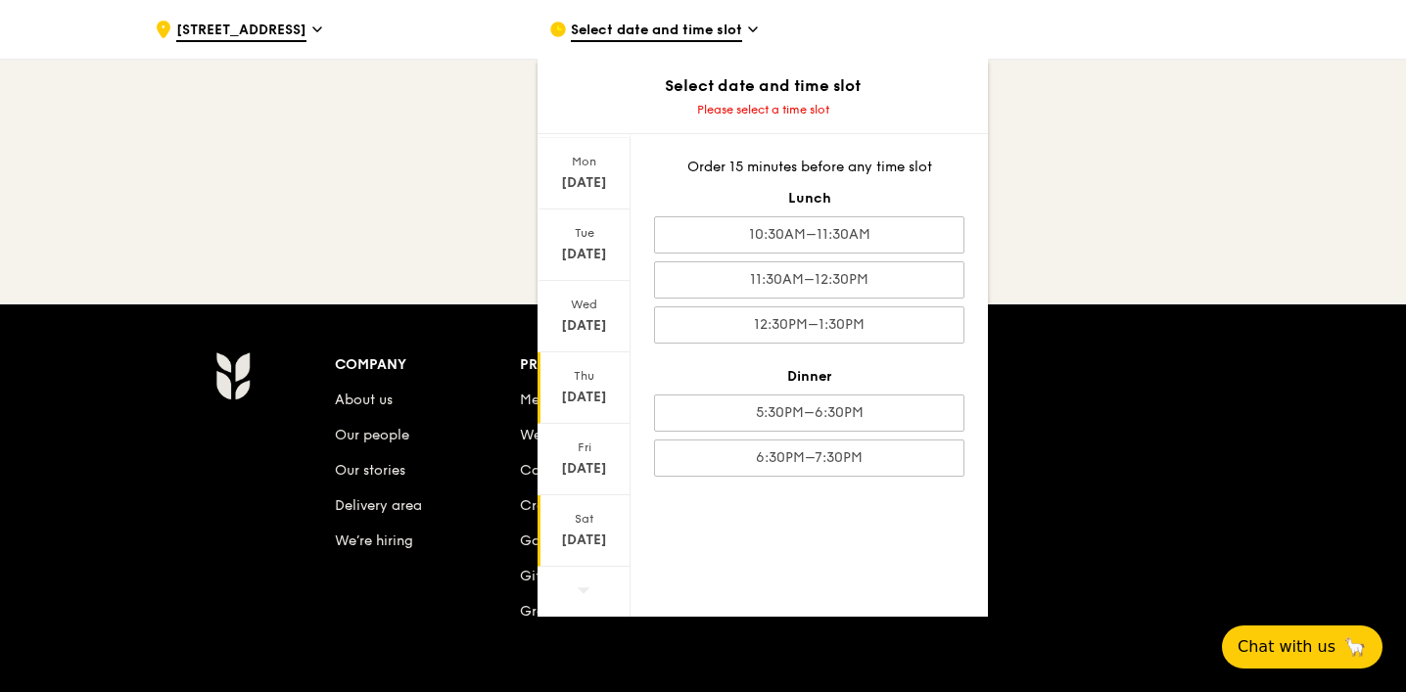
scroll to position [268, 0]
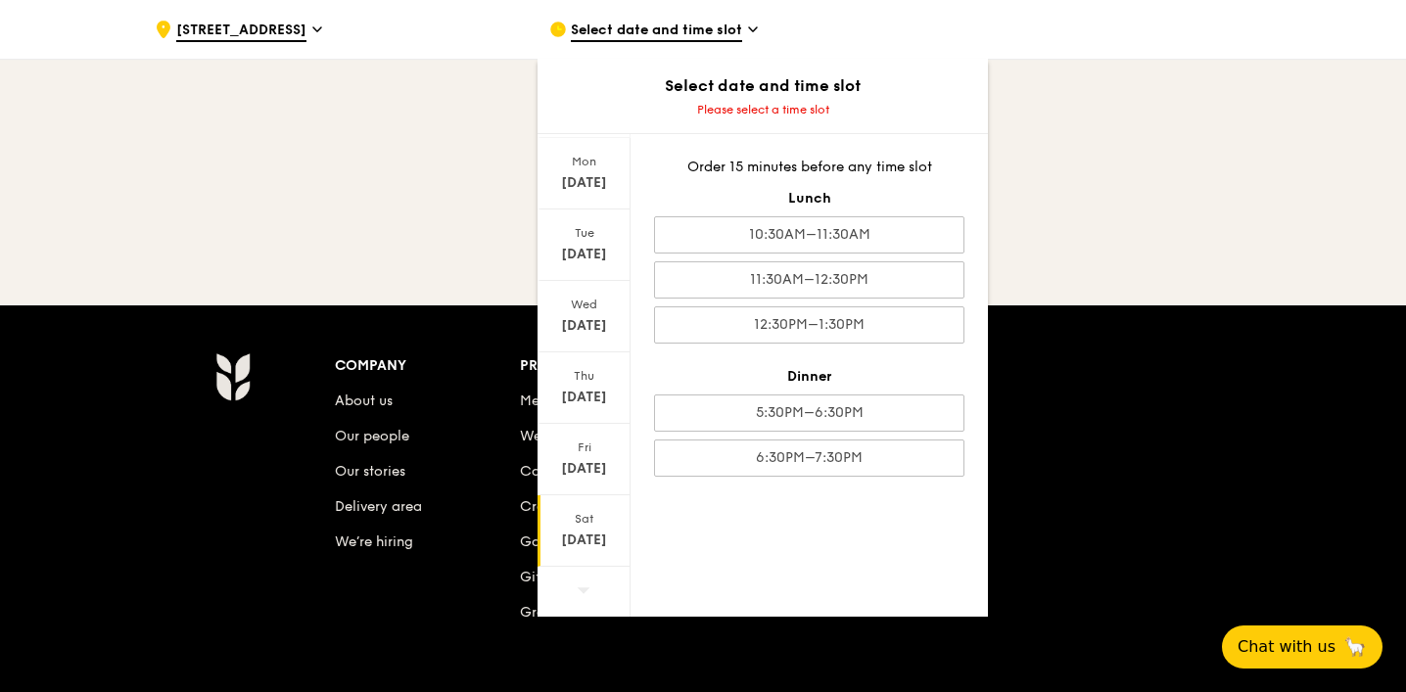
click at [580, 592] on icon at bounding box center [584, 590] width 14 height 15
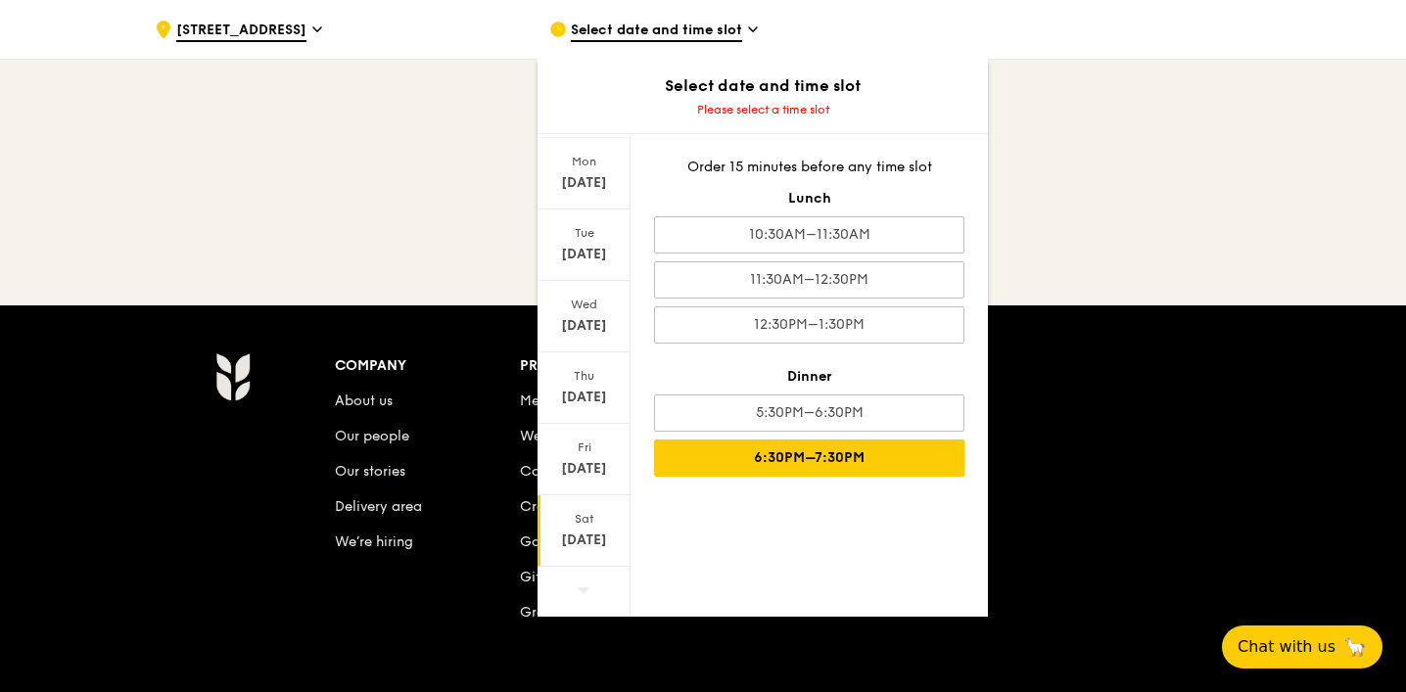
click at [814, 451] on div "6:30PM–7:30PM" at bounding box center [809, 458] width 310 height 37
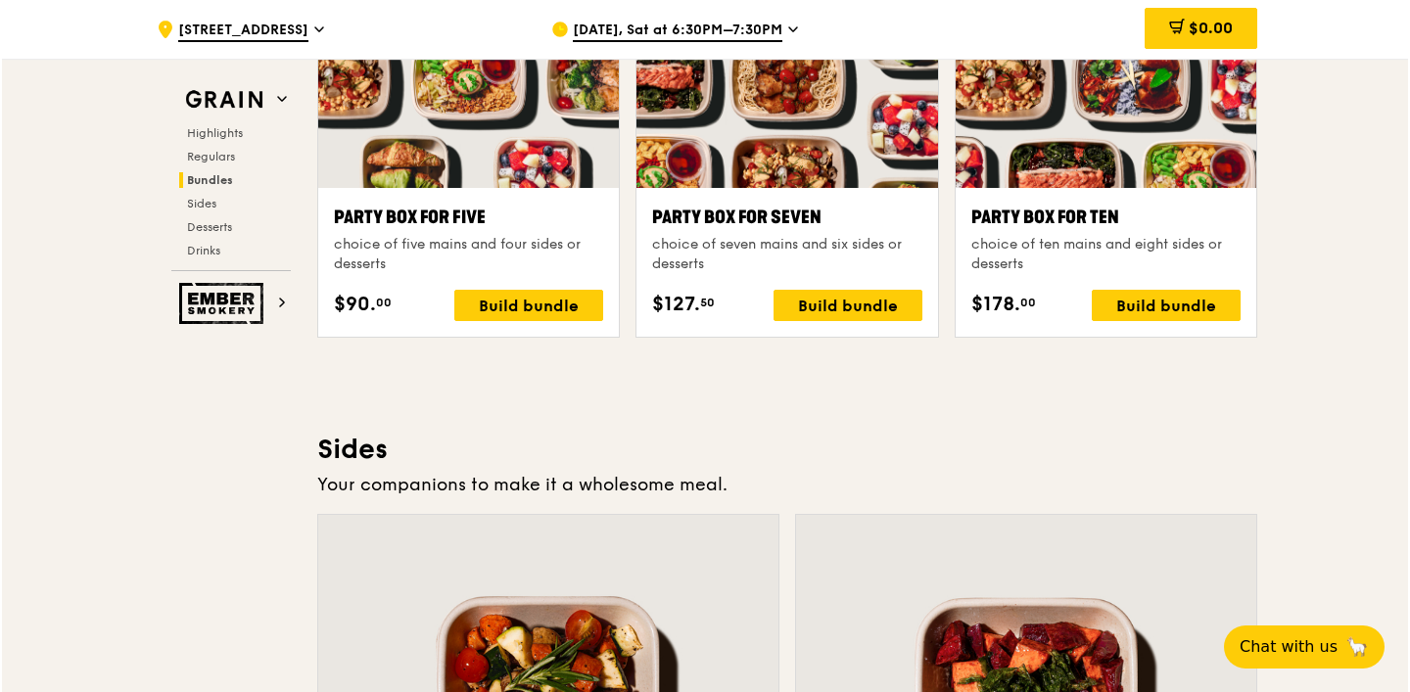
scroll to position [4041, 0]
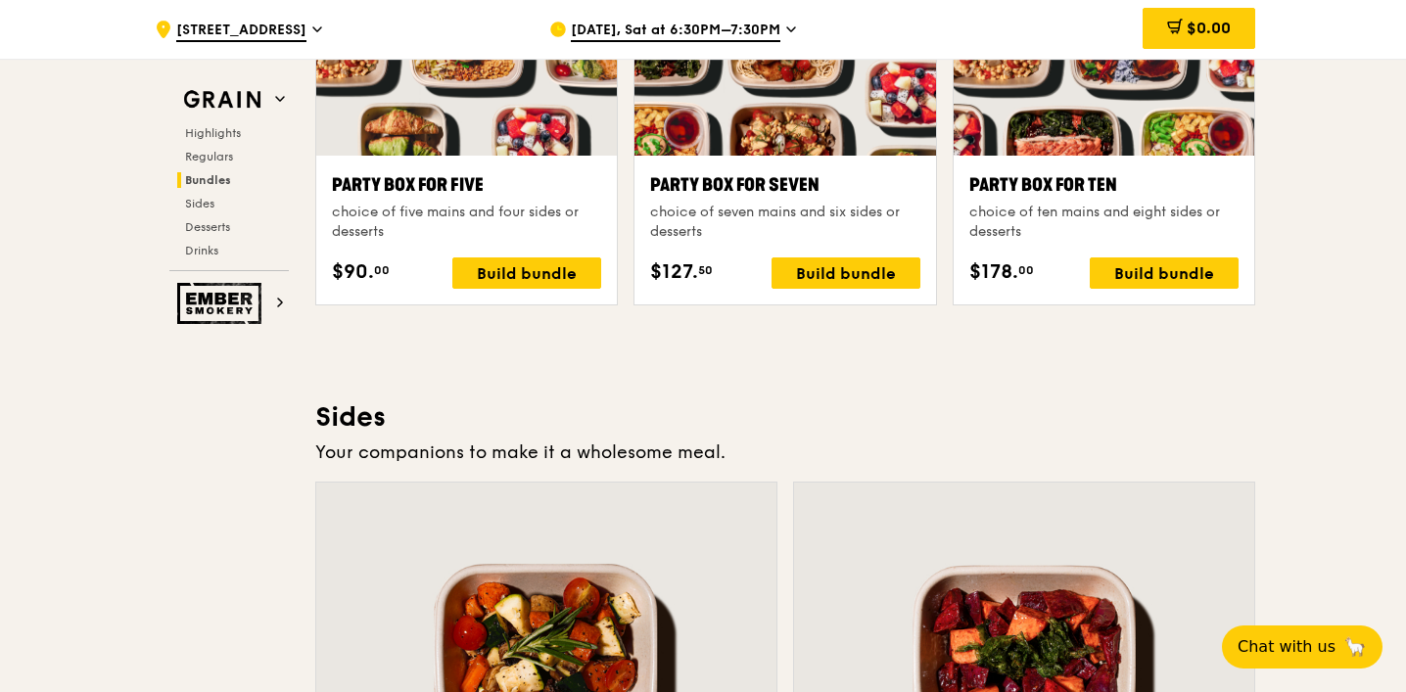
click at [1004, 206] on div "choice of ten mains and eight sides or desserts" at bounding box center [1103, 222] width 269 height 39
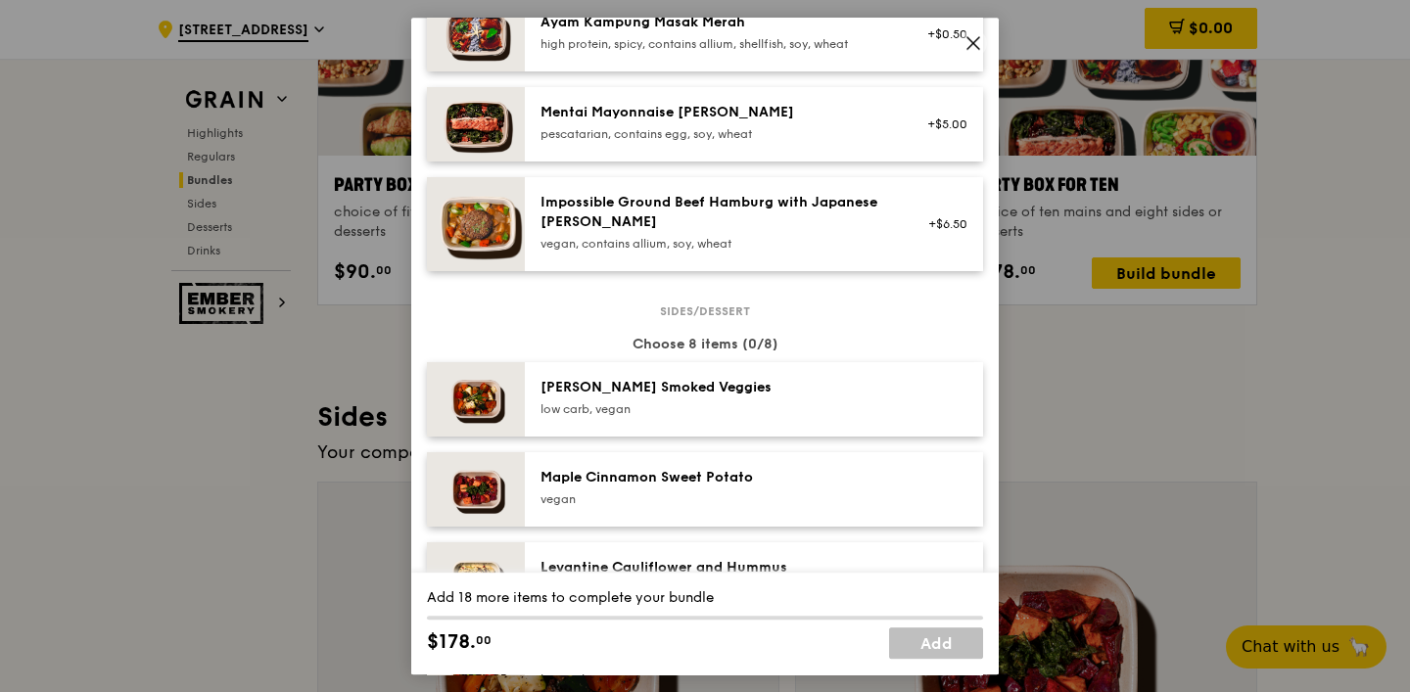
scroll to position [0, 0]
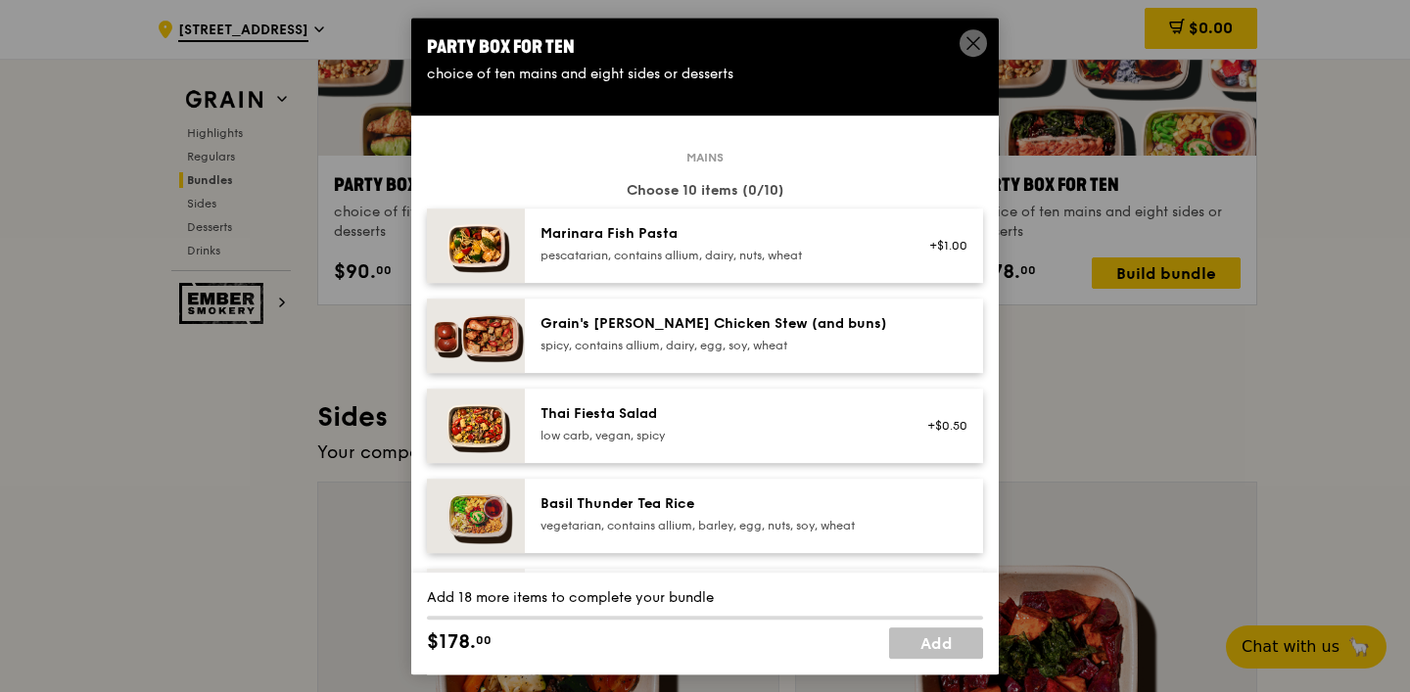
click at [953, 51] on div "Party Box for Ten" at bounding box center [705, 46] width 556 height 27
click at [966, 43] on icon at bounding box center [973, 43] width 18 height 18
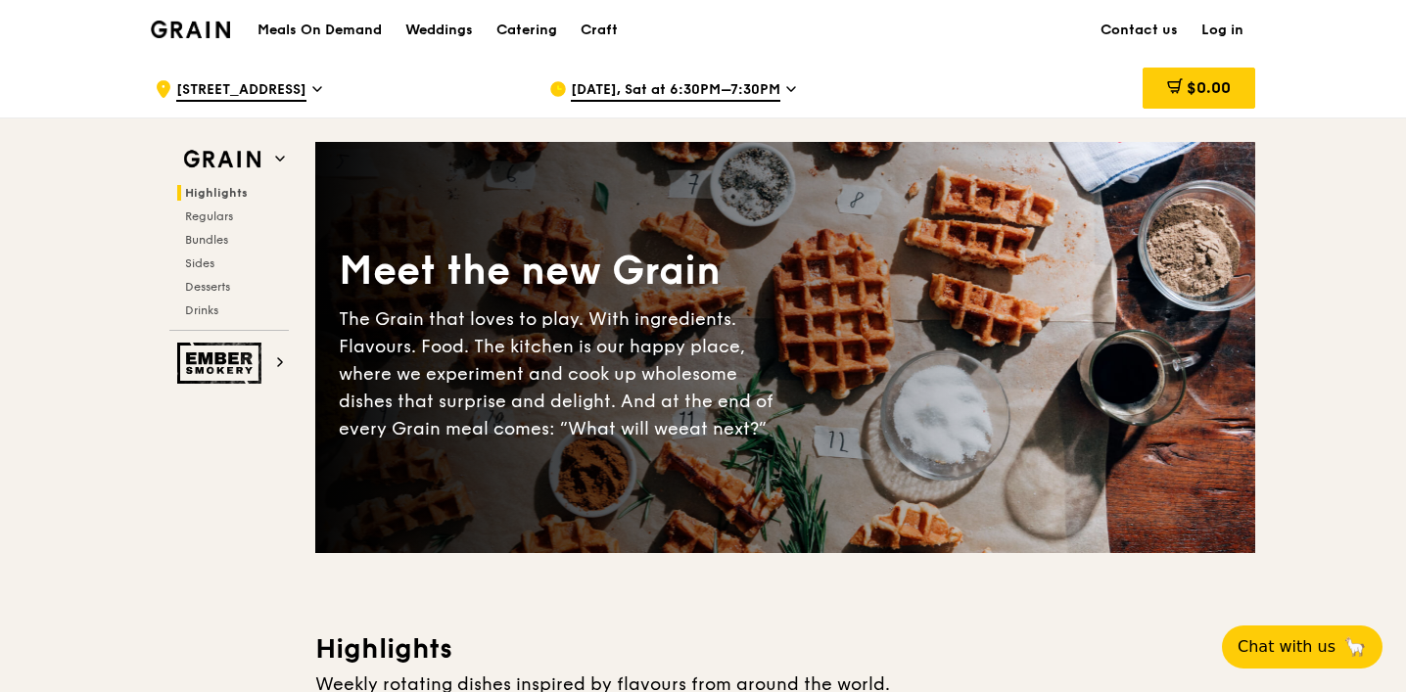
click at [940, 108] on div "$0.00" at bounding box center [1097, 89] width 315 height 59
click at [508, 29] on div "Catering" at bounding box center [526, 30] width 61 height 59
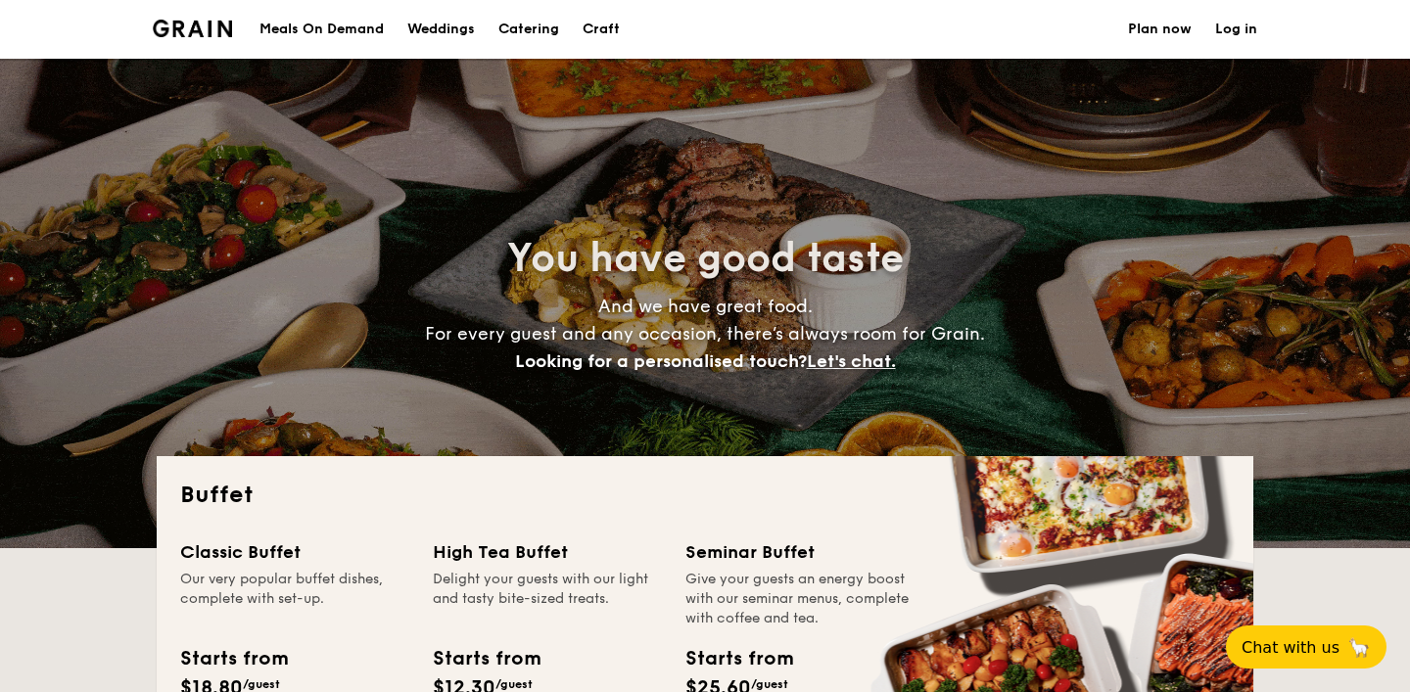
select select
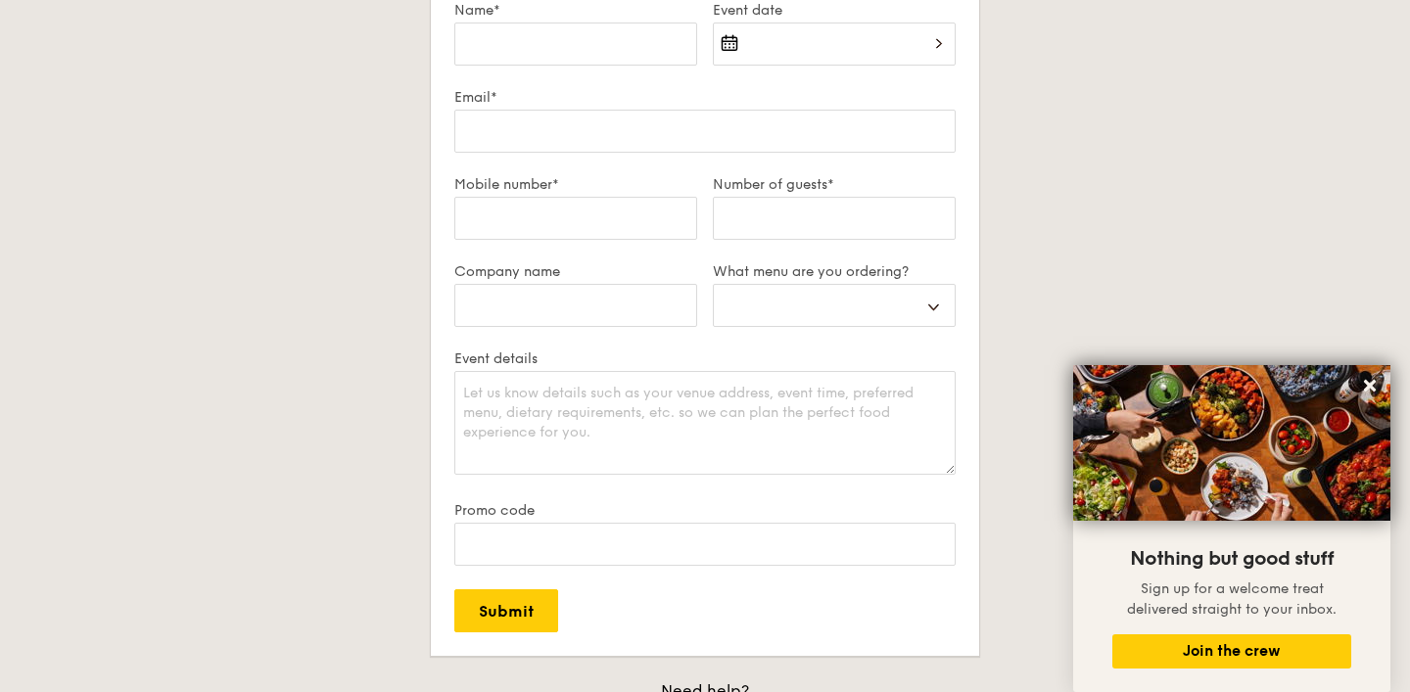
scroll to position [3479, 0]
click at [823, 321] on select "Buffet Mini Buffet High Tea Canapés Meal Boxes Wedding" at bounding box center [834, 308] width 243 height 43
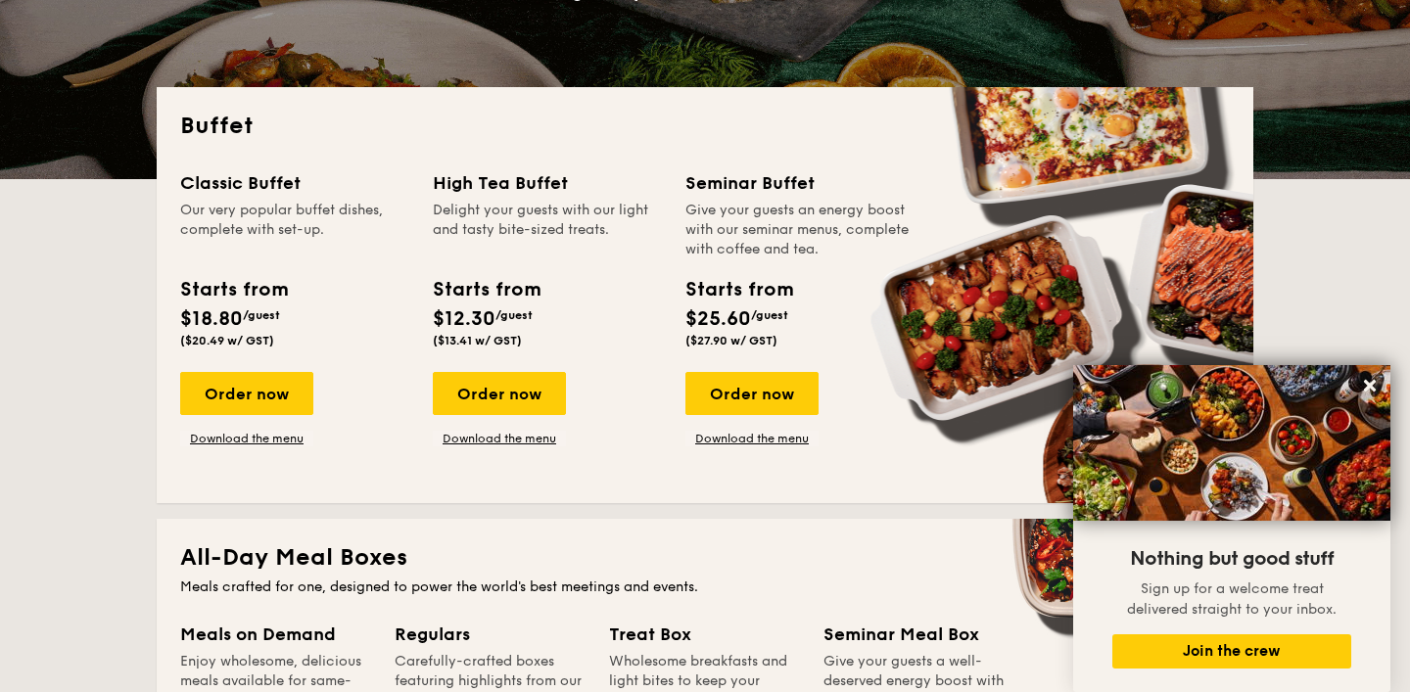
scroll to position [408, 0]
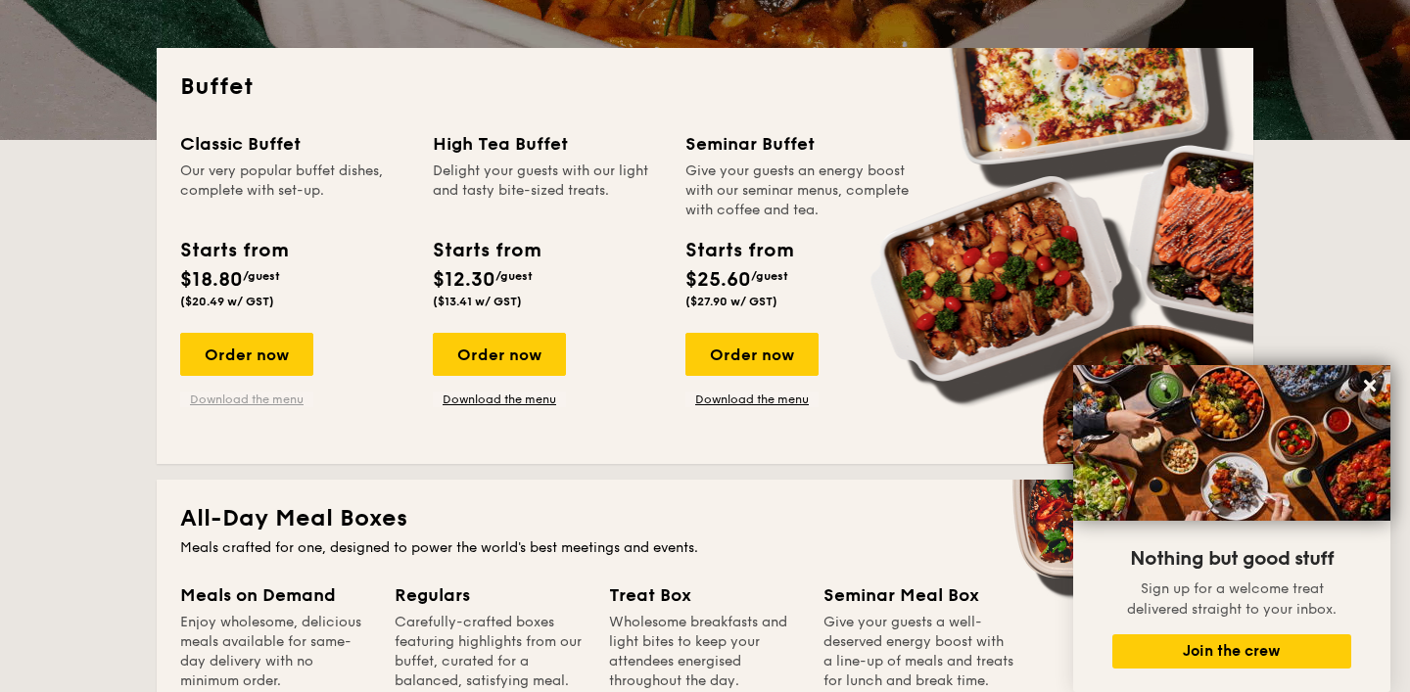
click at [215, 398] on link "Download the menu" at bounding box center [246, 400] width 133 height 16
